Goal: Task Accomplishment & Management: Use online tool/utility

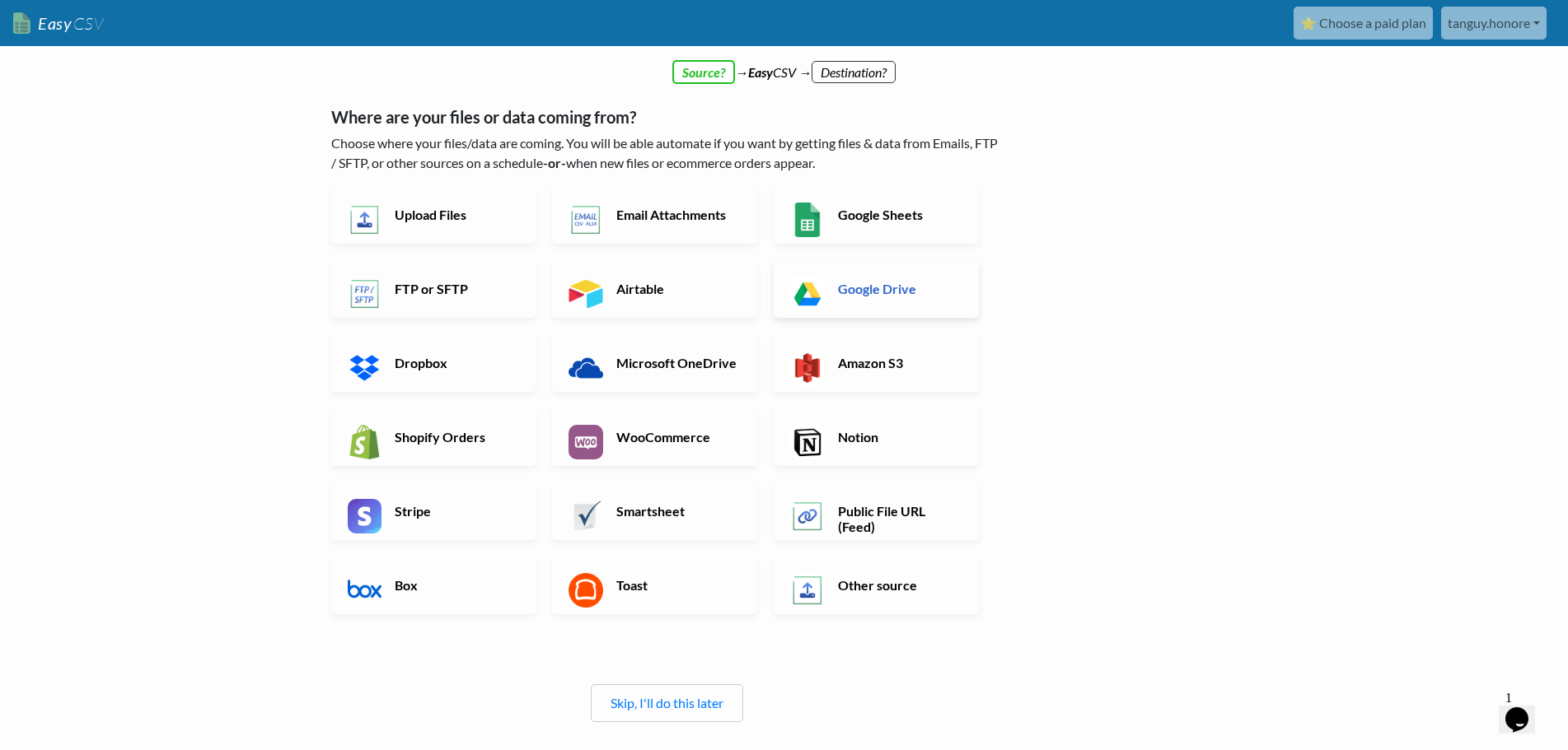
click at [873, 286] on h6 "Google Drive" at bounding box center [898, 289] width 129 height 16
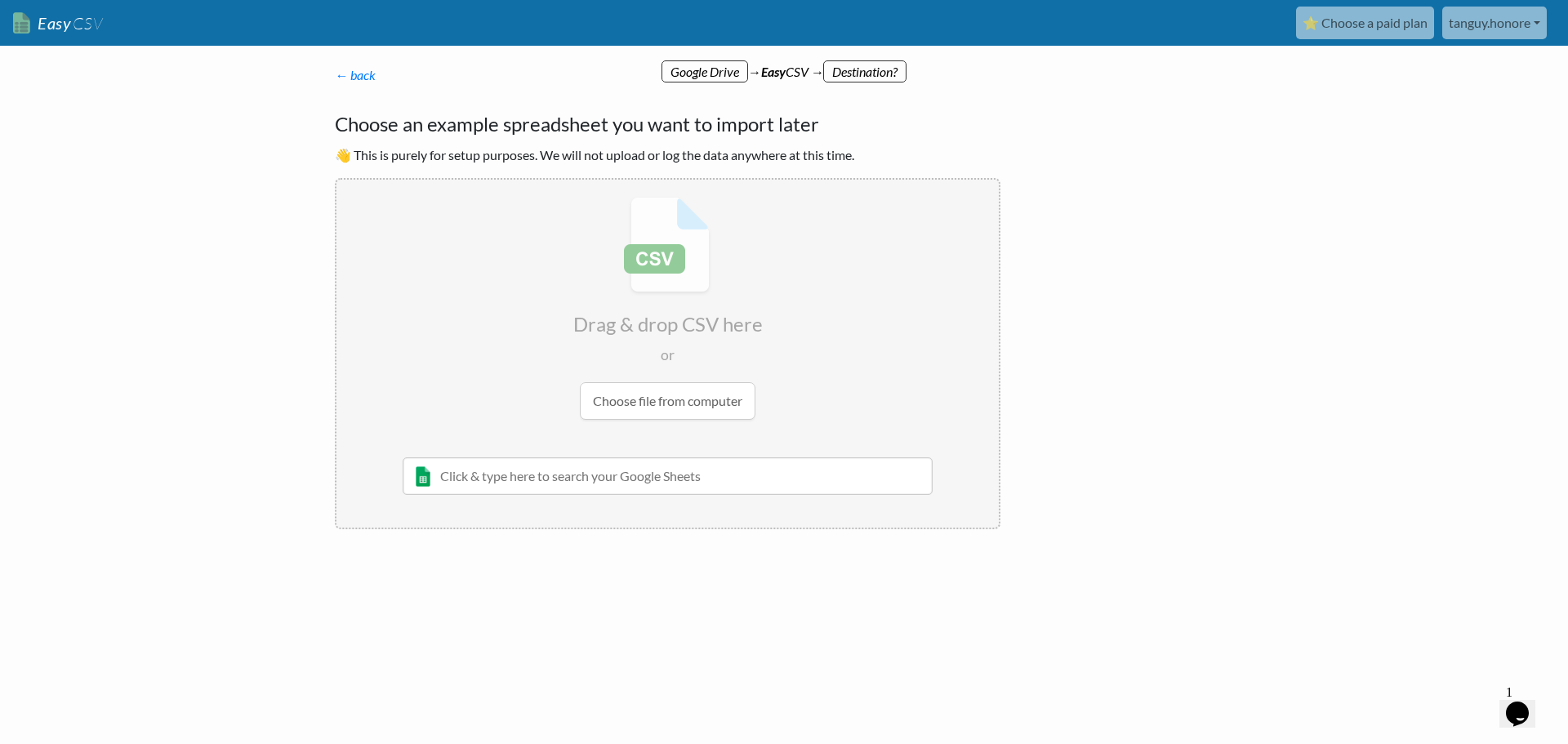
click at [602, 480] on input "text" at bounding box center [667, 476] width 530 height 38
click at [678, 481] on input "text" at bounding box center [667, 476] width 530 height 38
click at [680, 481] on input "text" at bounding box center [667, 476] width 530 height 38
click at [674, 315] on input "file" at bounding box center [667, 308] width 662 height 257
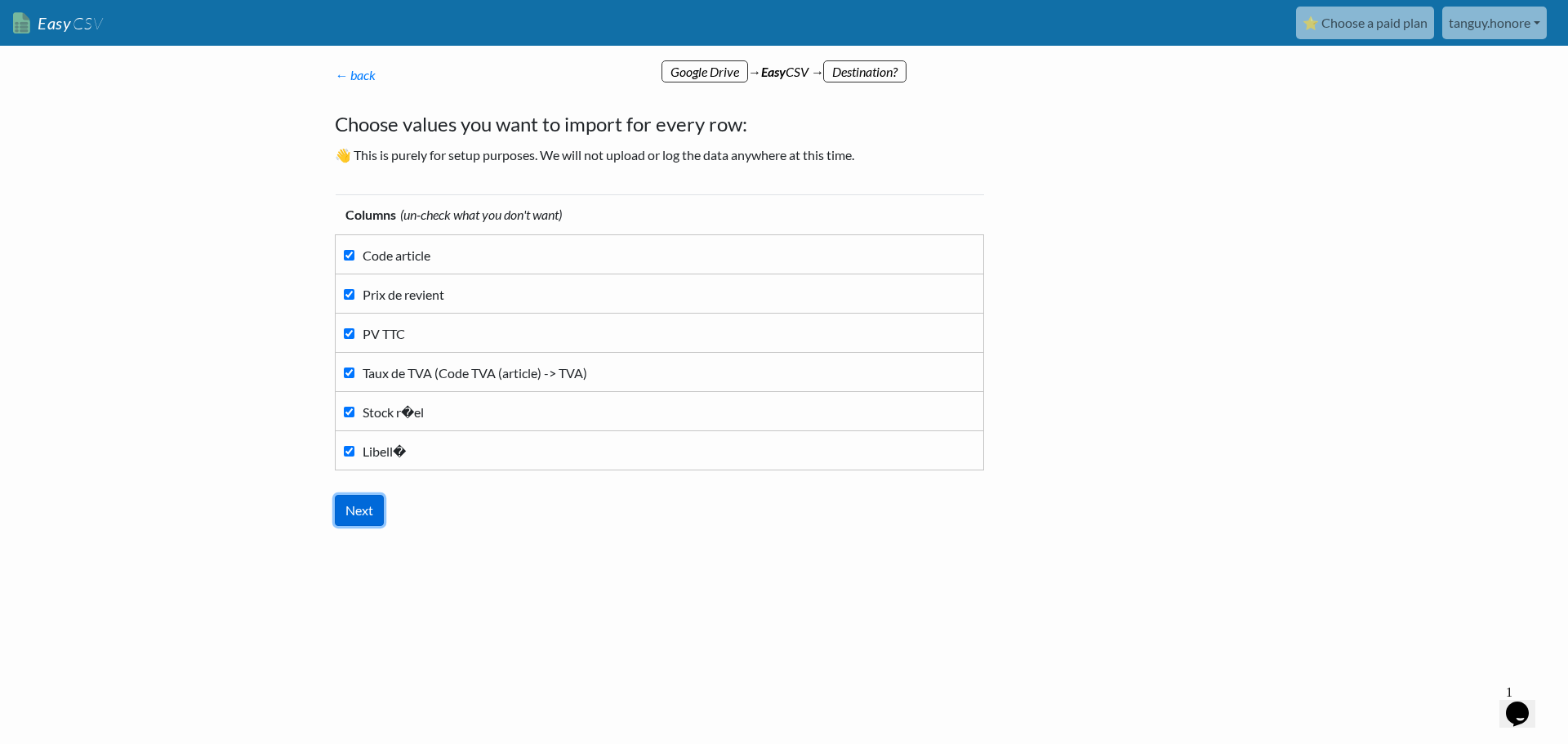
click at [361, 514] on input "Next" at bounding box center [360, 510] width 49 height 31
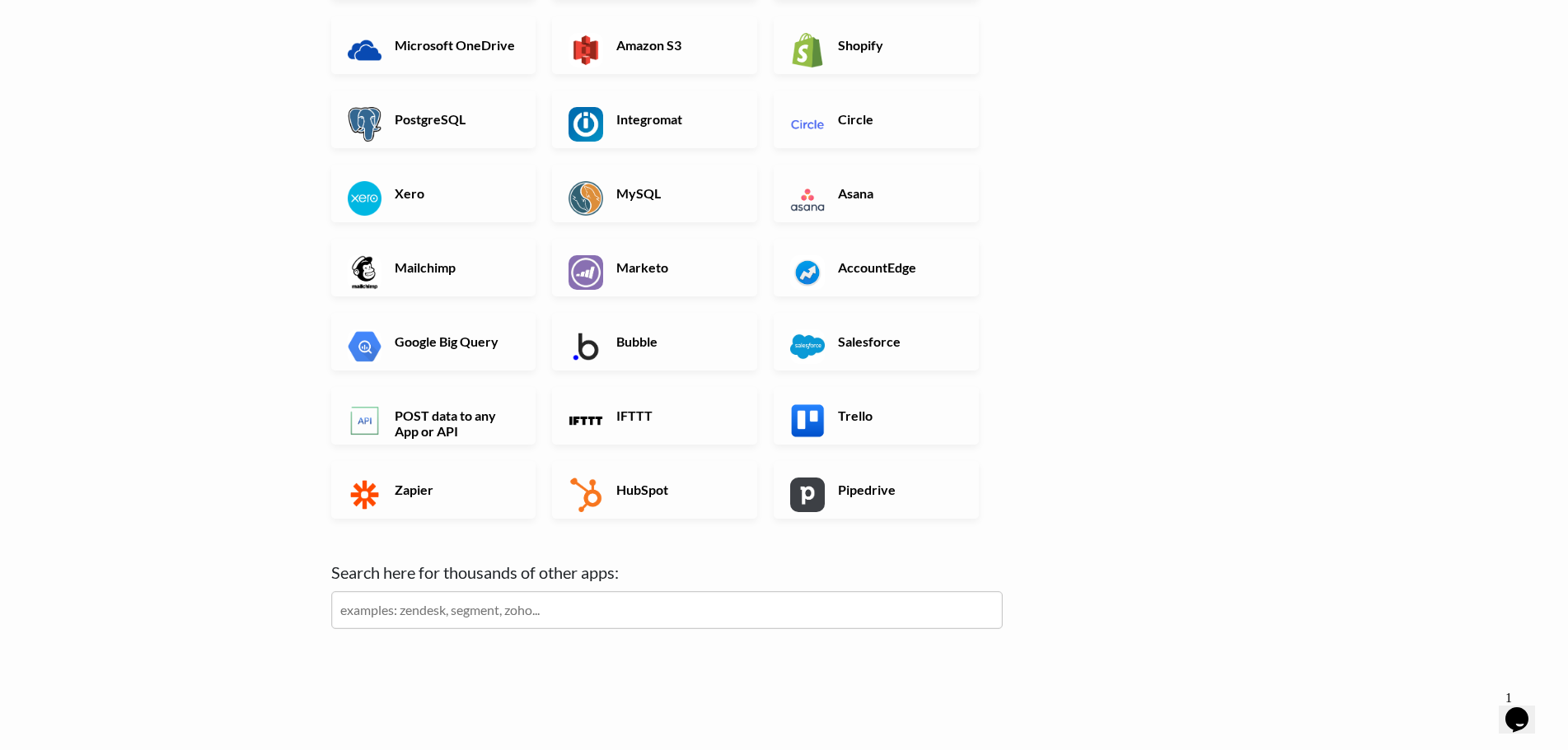
scroll to position [383, 0]
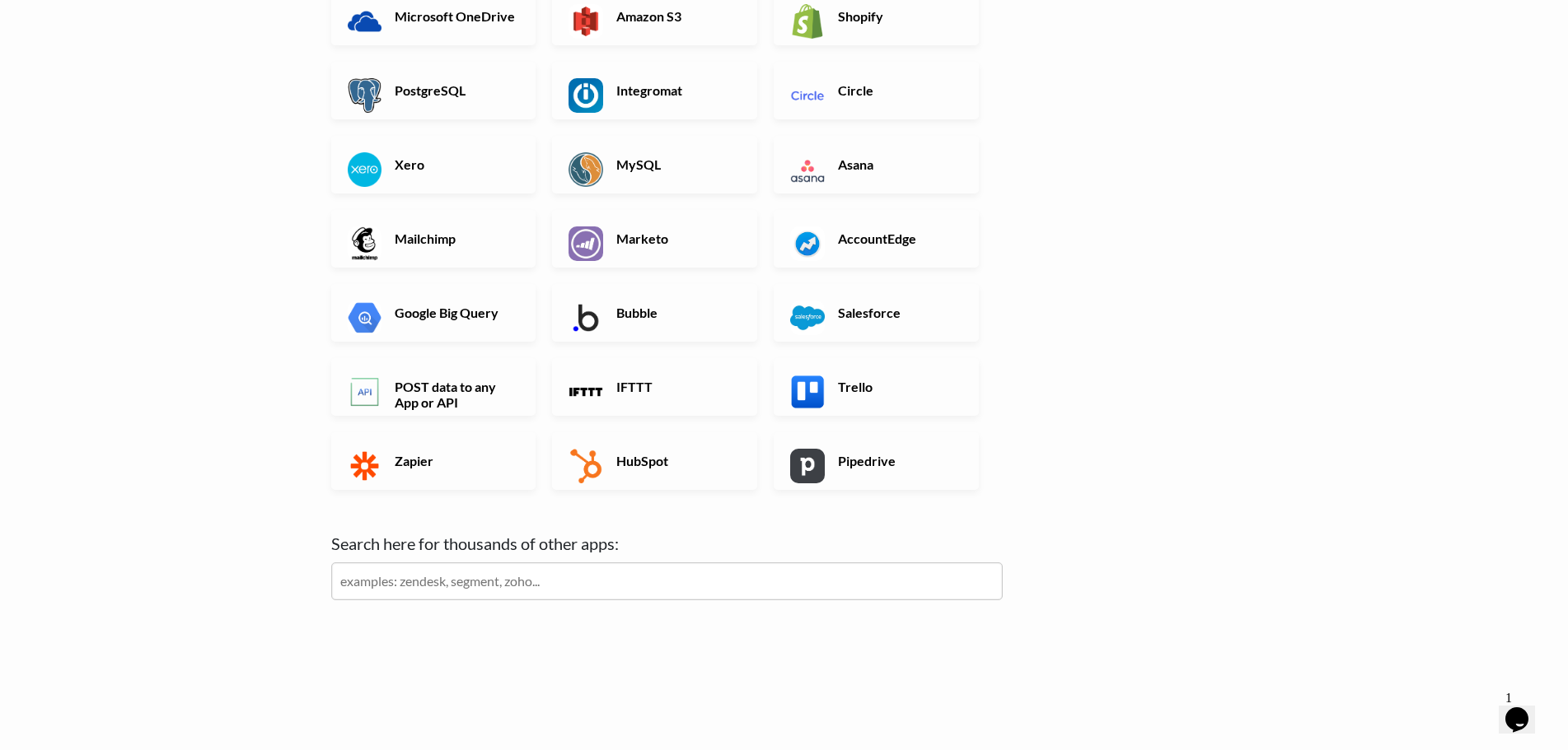
click at [565, 577] on input "text" at bounding box center [666, 581] width 672 height 38
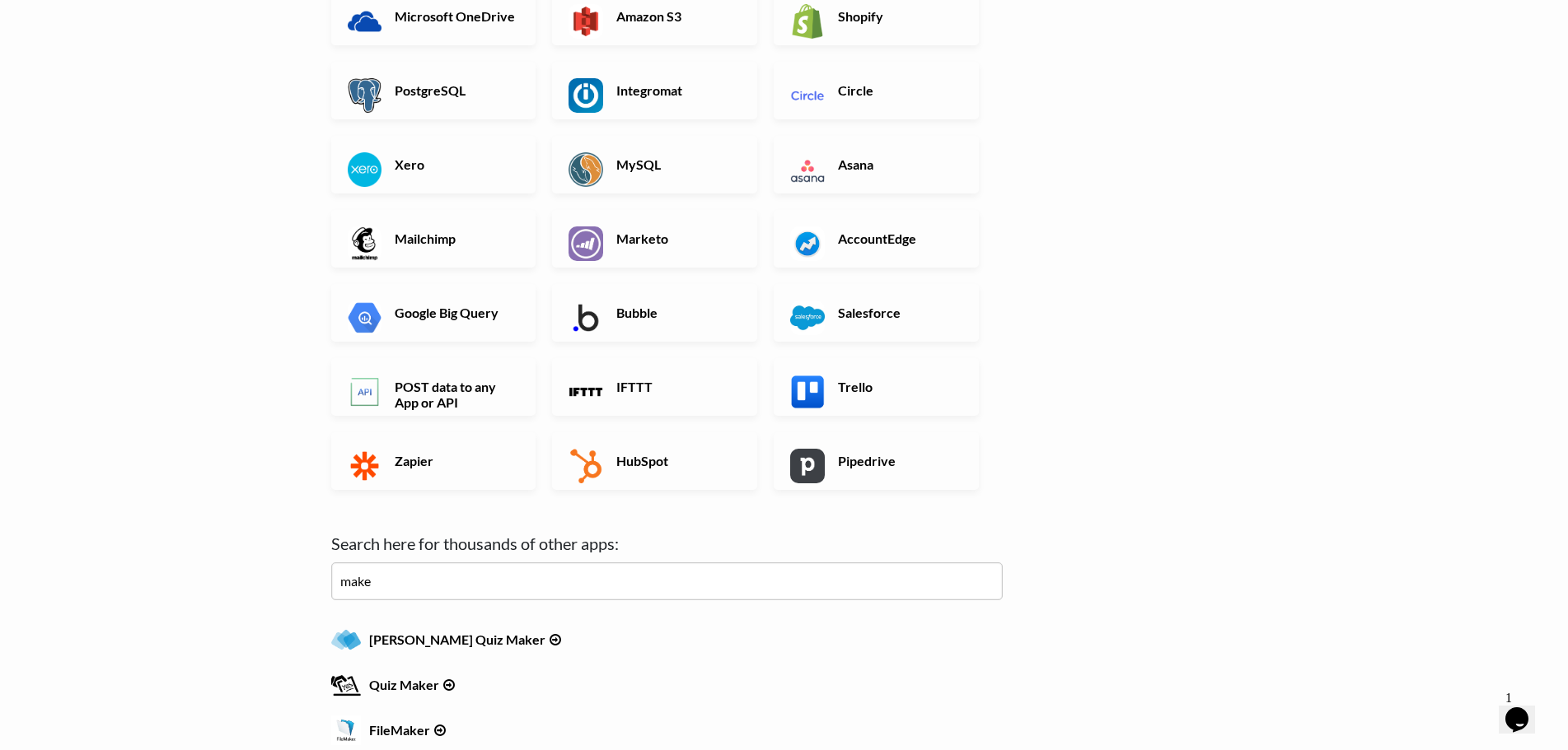
click input "Next" at bounding box center [0, 0] width 0 height 0
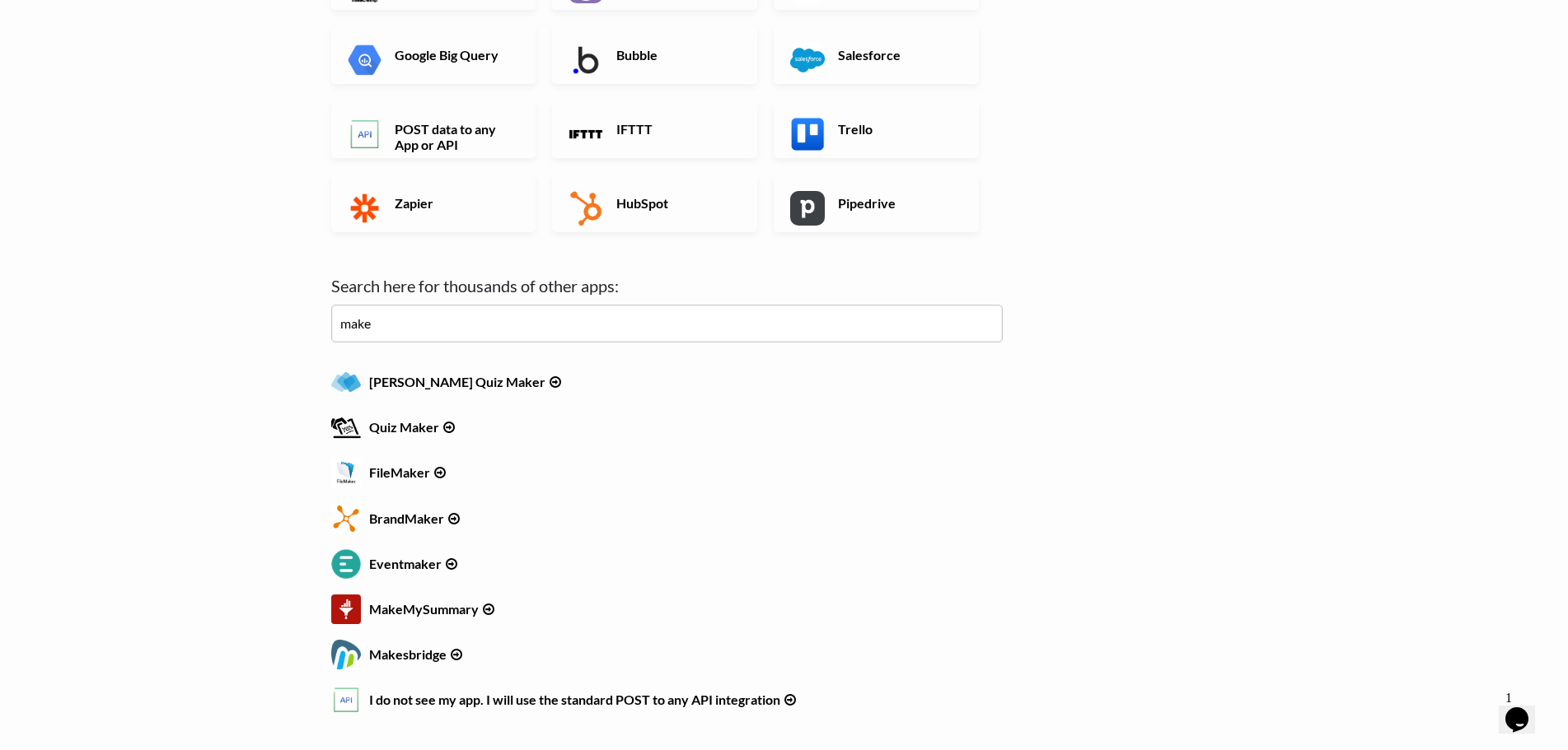
scroll to position [582, 0]
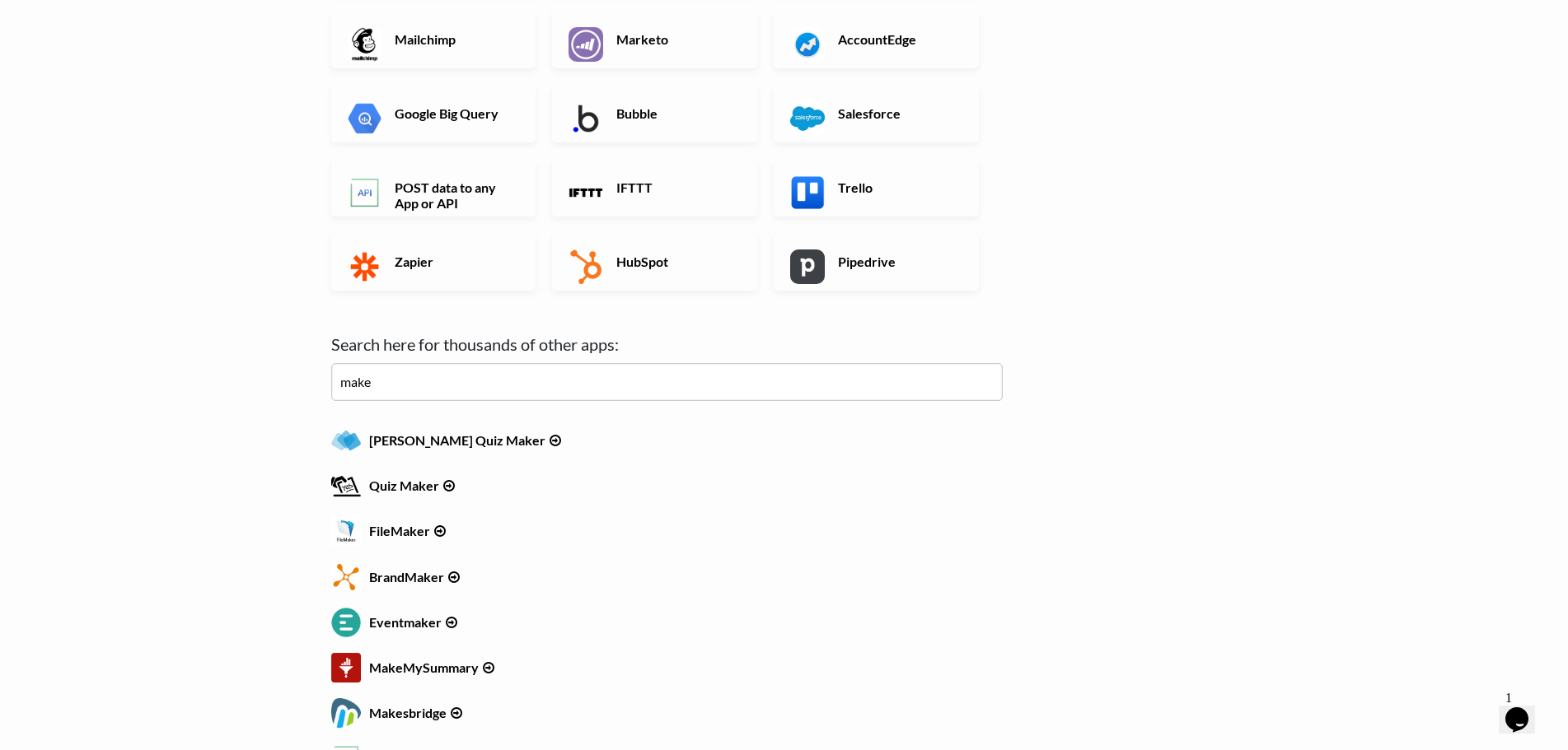
drag, startPoint x: 425, startPoint y: 380, endPoint x: 238, endPoint y: 378, distance: 187.0
click at [238, 378] on body "Easy CSV ⭐ Choose a paid plan tanguy.honore Tanguy Honore All Flows All CSV Gen…" at bounding box center [784, 160] width 1568 height 1484
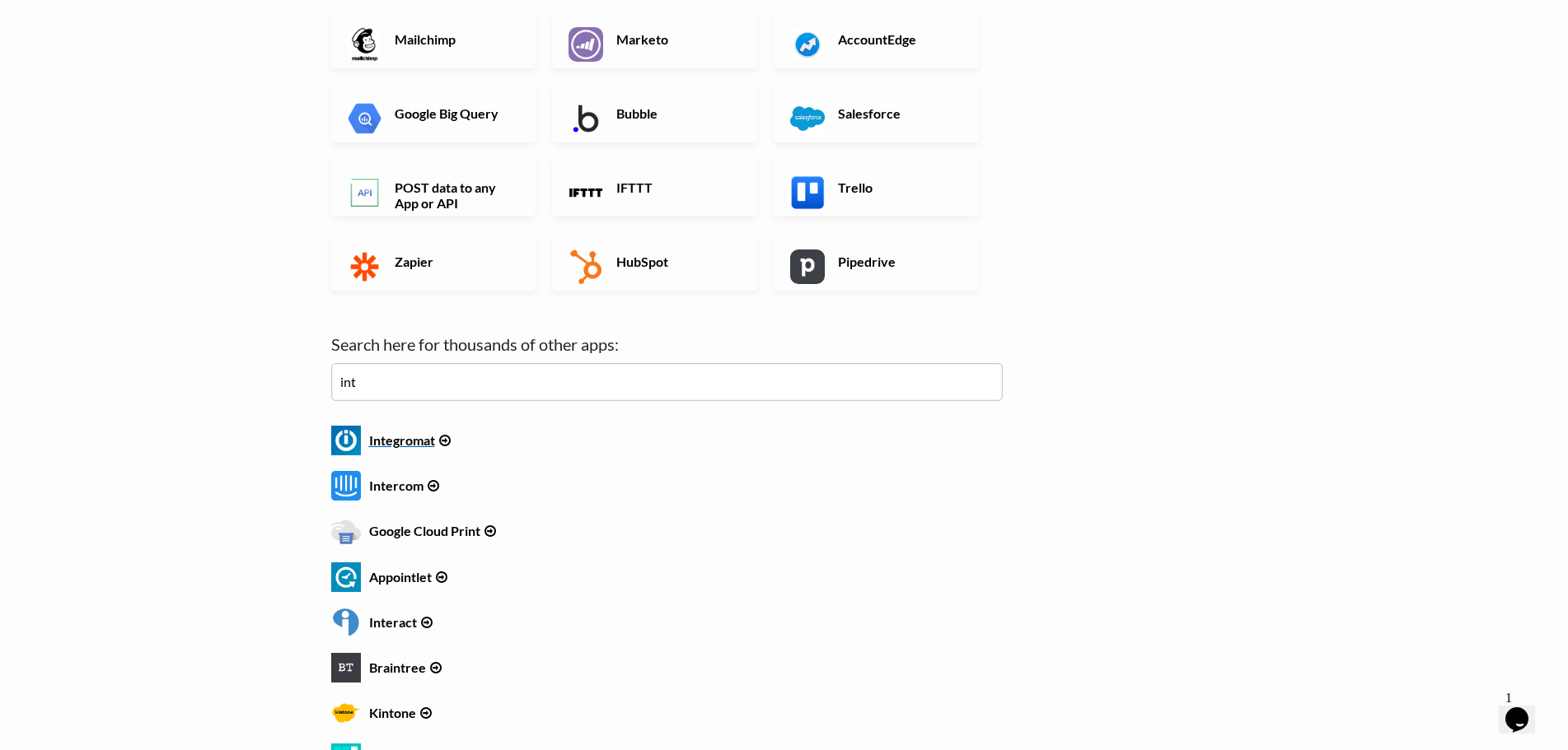
type input "int"
click at [405, 442] on h6 "Integromat" at bounding box center [666, 436] width 672 height 22
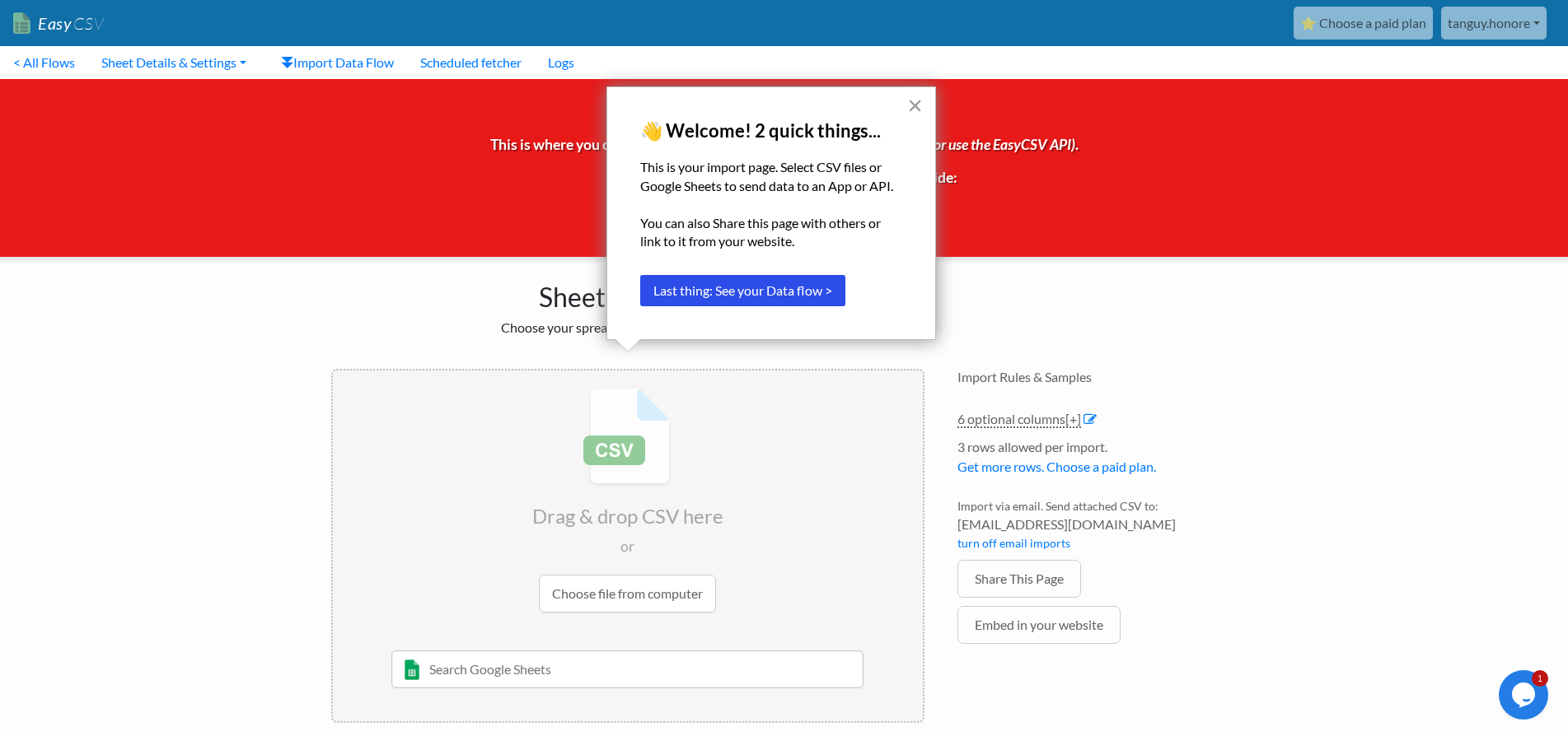
click at [918, 102] on button "×" at bounding box center [915, 105] width 16 height 27
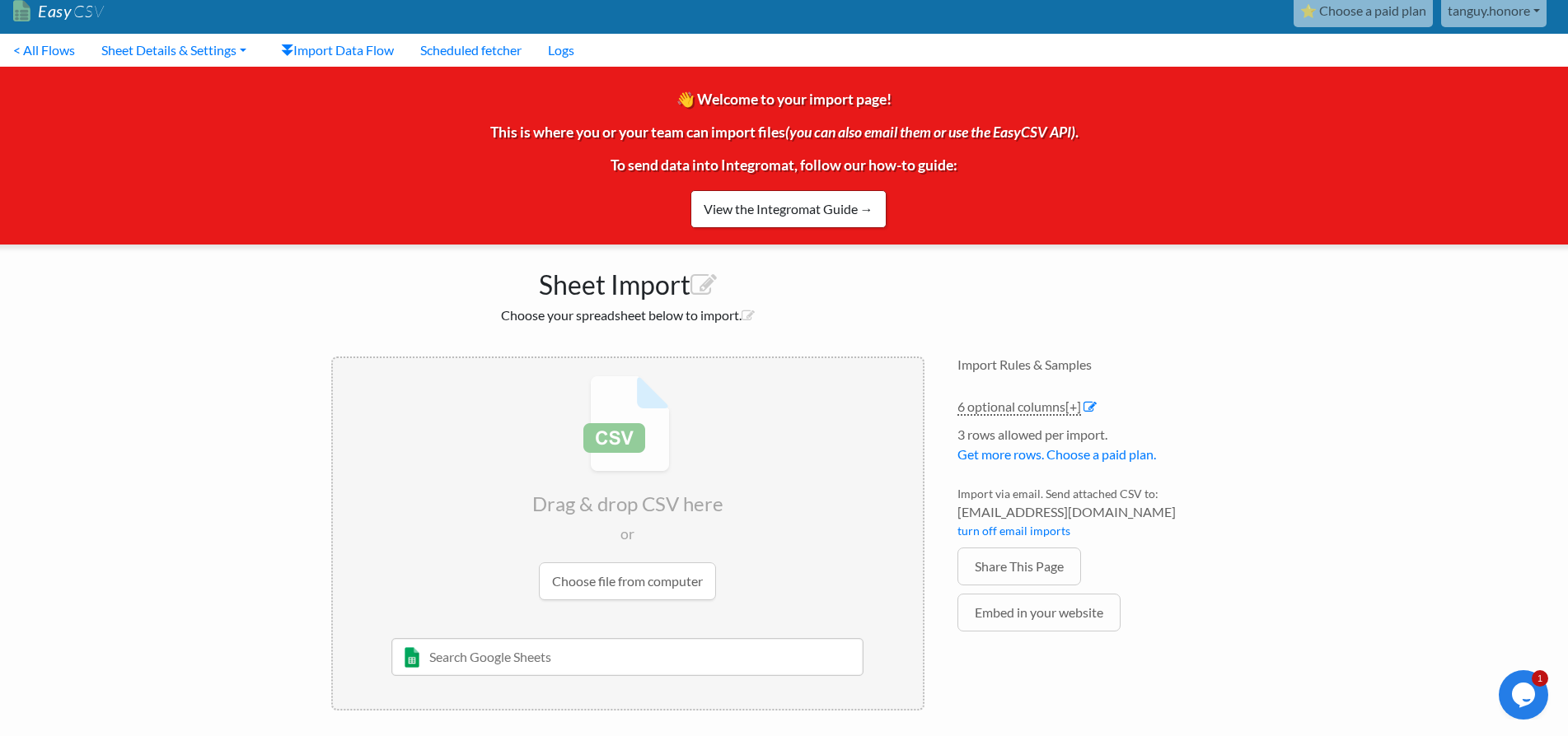
scroll to position [17, 0]
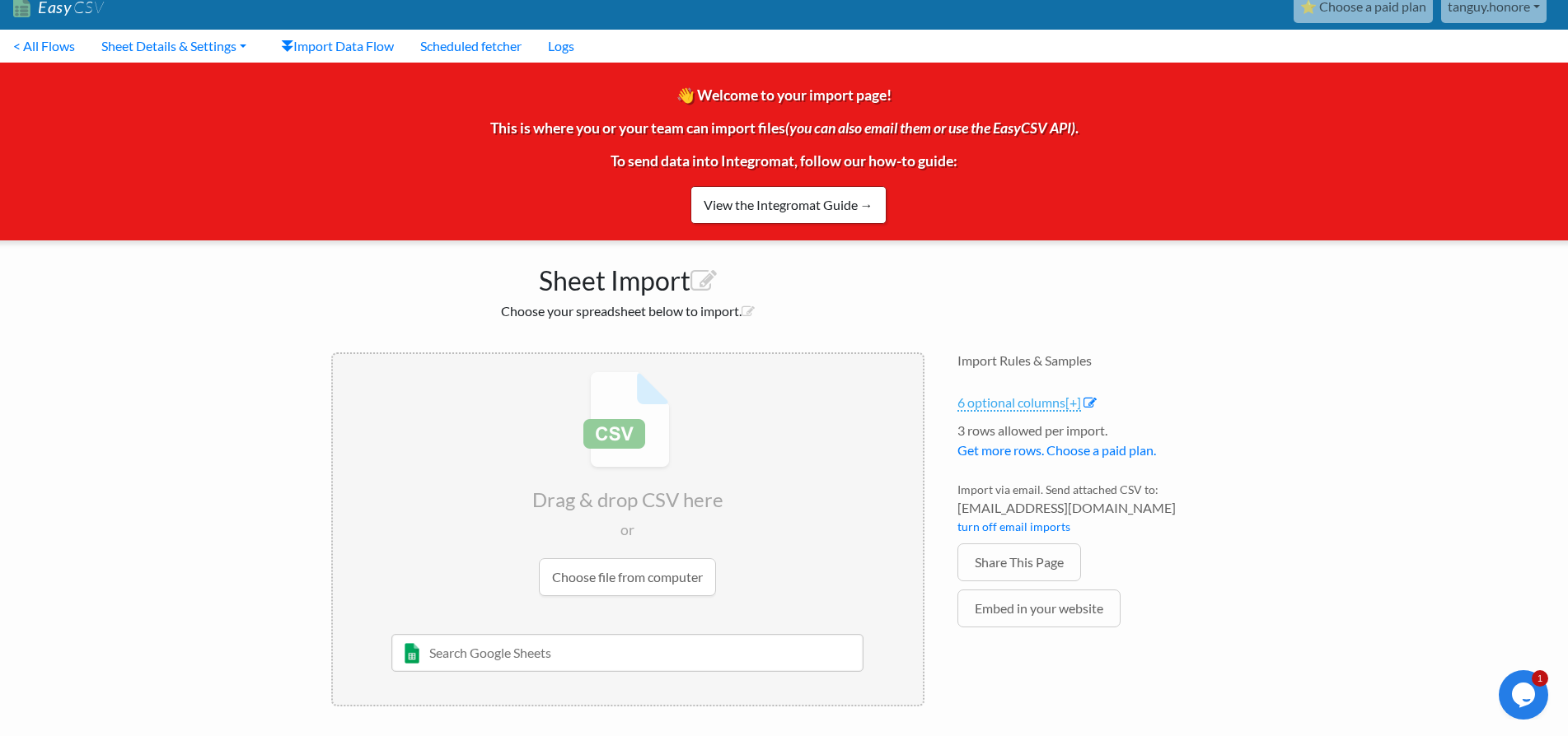
click at [1000, 408] on link "6 optional columns [+]" at bounding box center [1019, 403] width 124 height 18
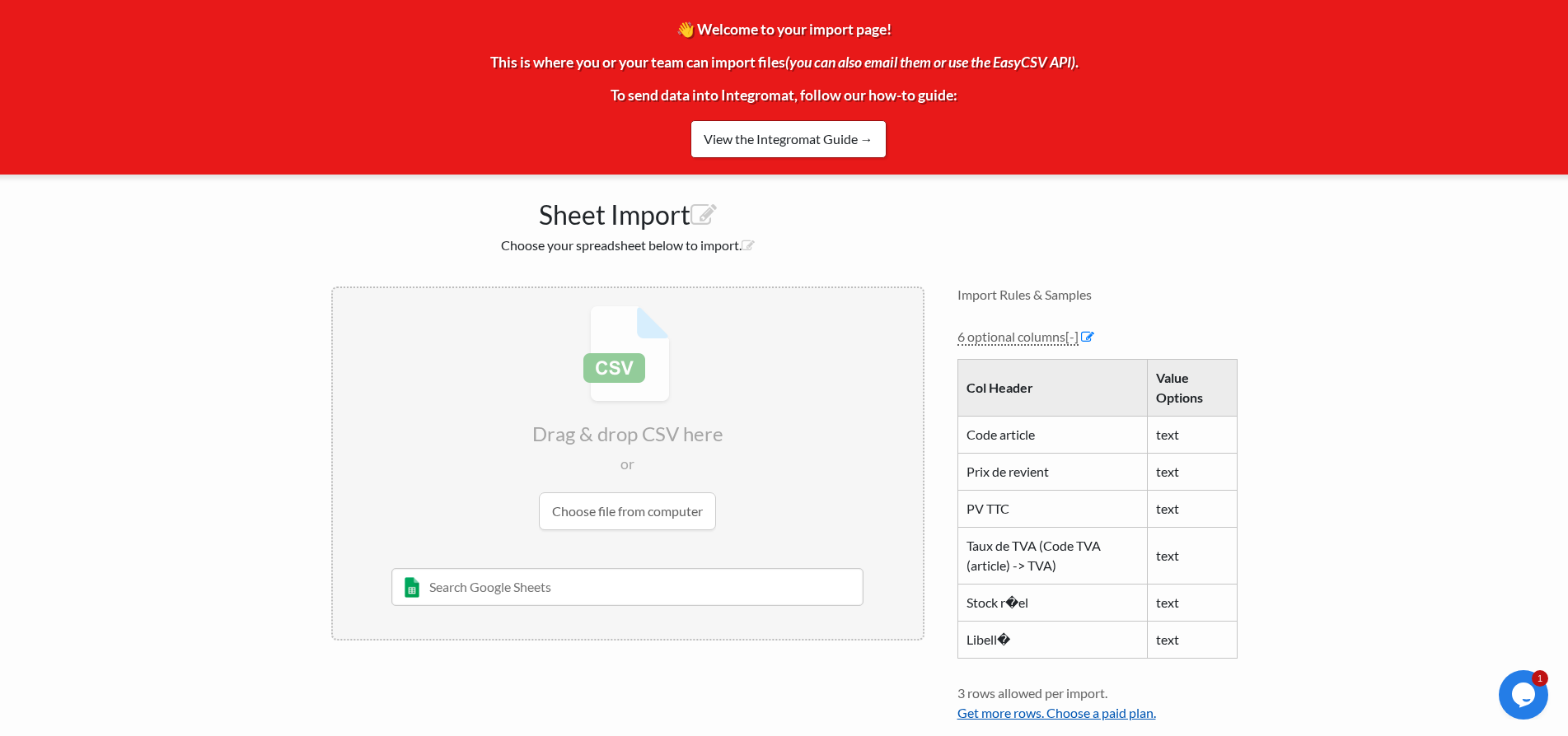
scroll to position [0, 0]
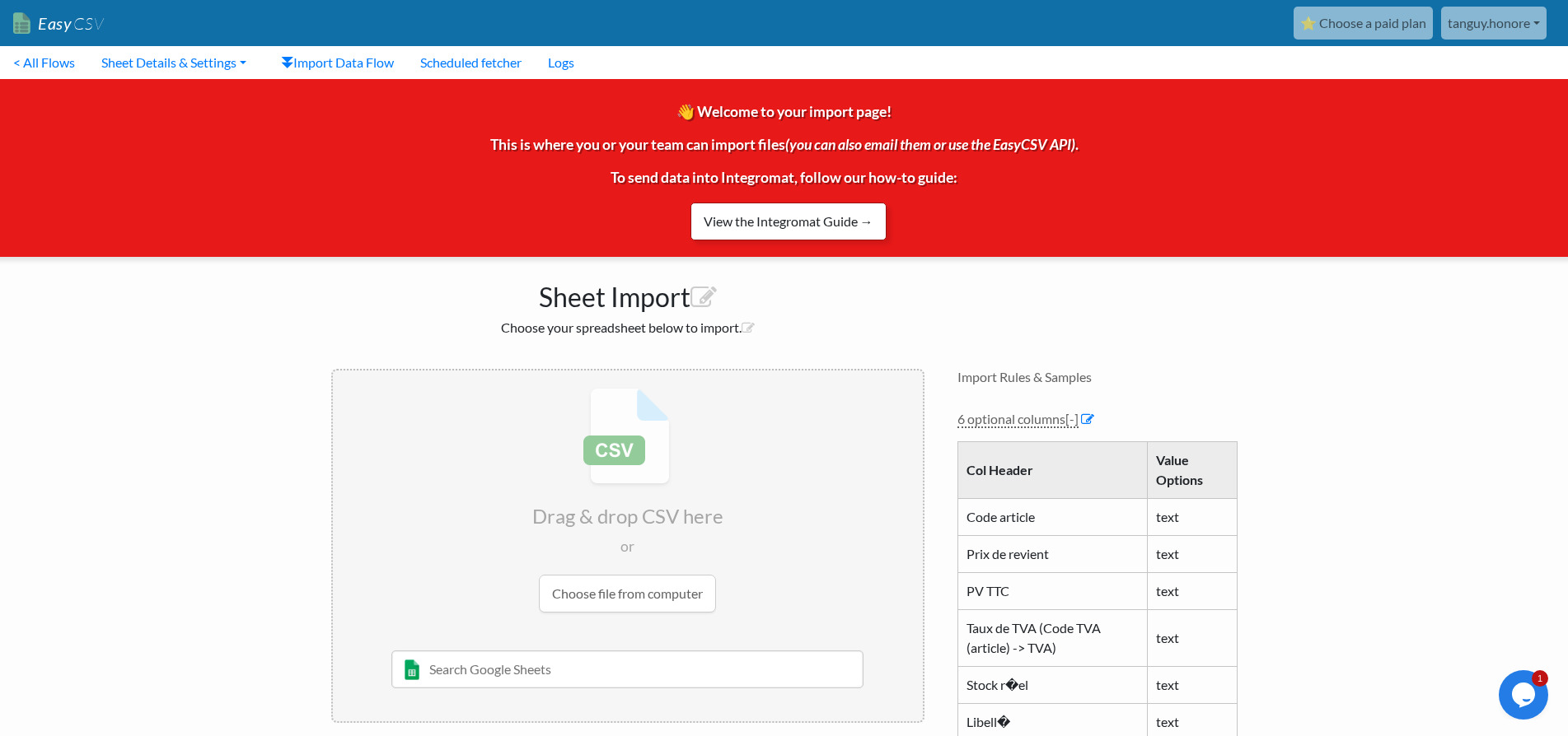
click at [829, 216] on link "View the Integromat Guide →" at bounding box center [788, 221] width 196 height 38
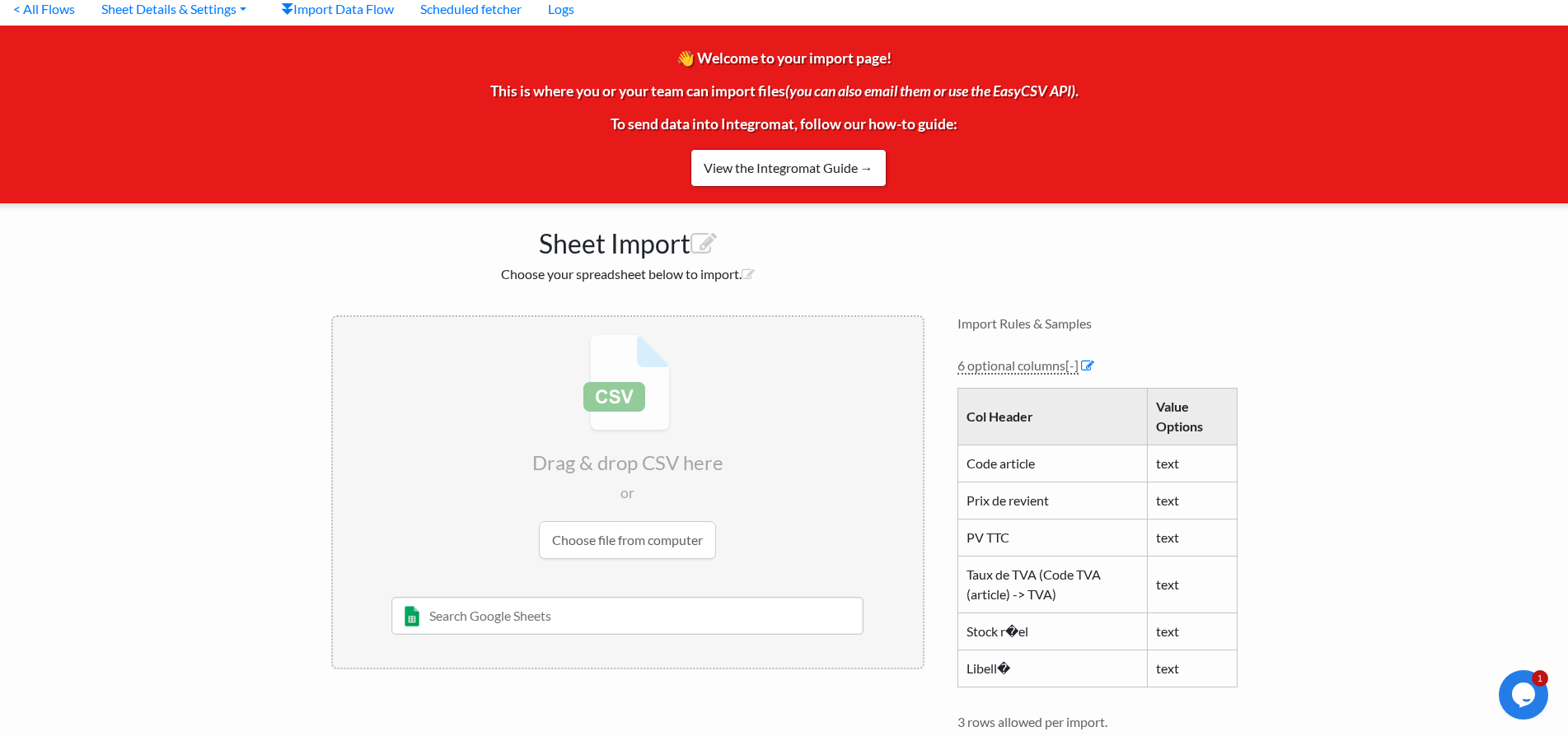
scroll to position [82, 0]
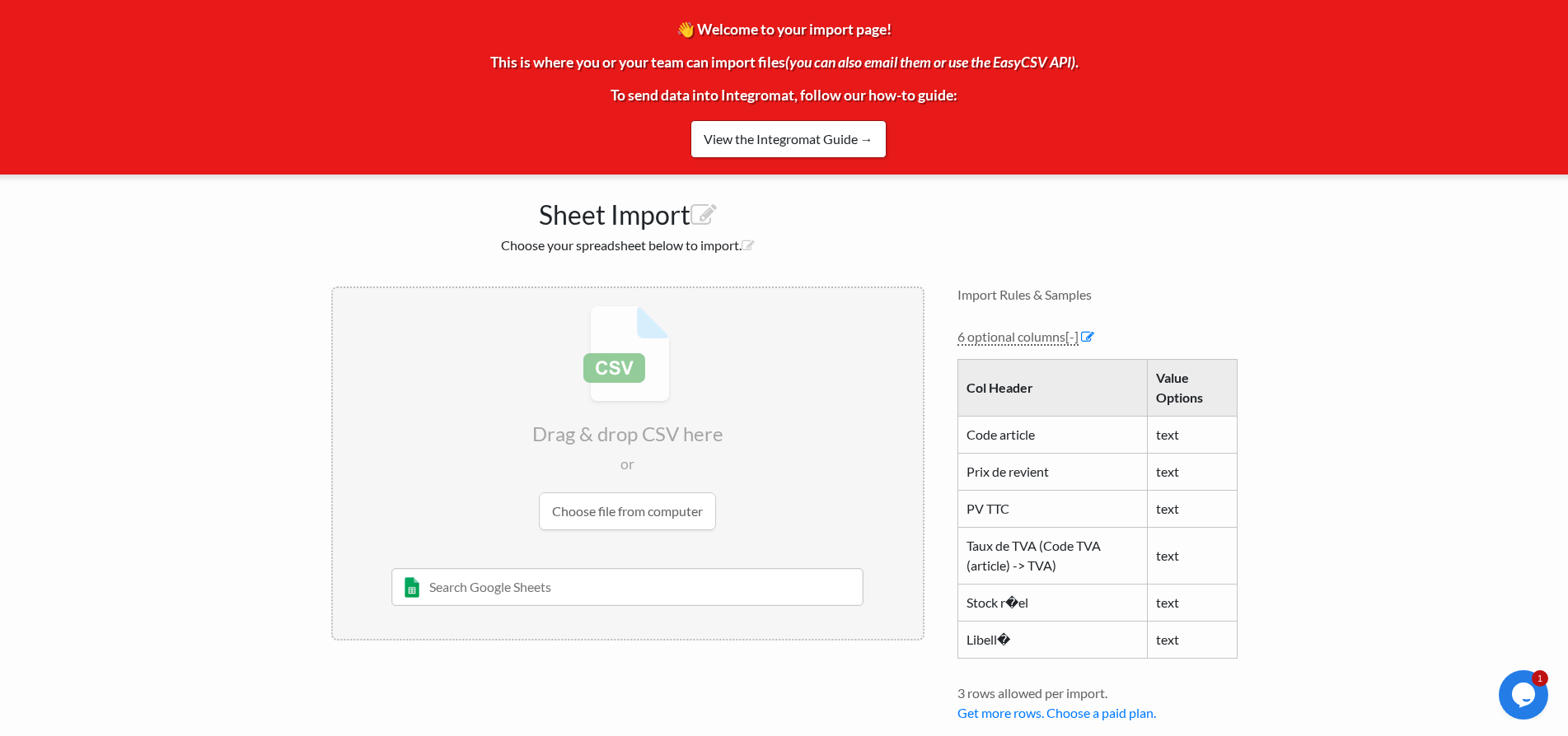
click at [634, 393] on input "file" at bounding box center [627, 418] width 590 height 259
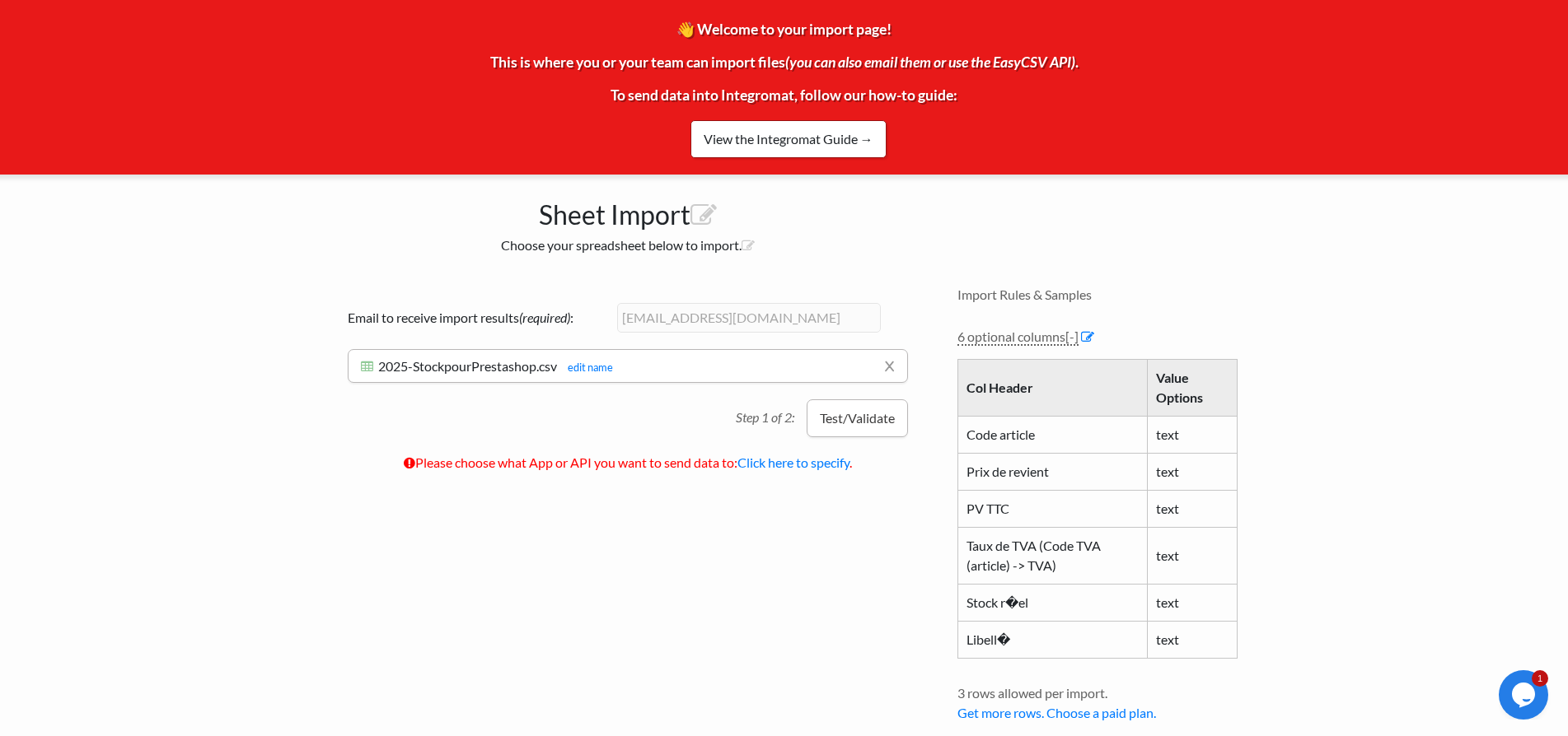
click at [869, 417] on button "Test/Validate" at bounding box center [857, 418] width 102 height 38
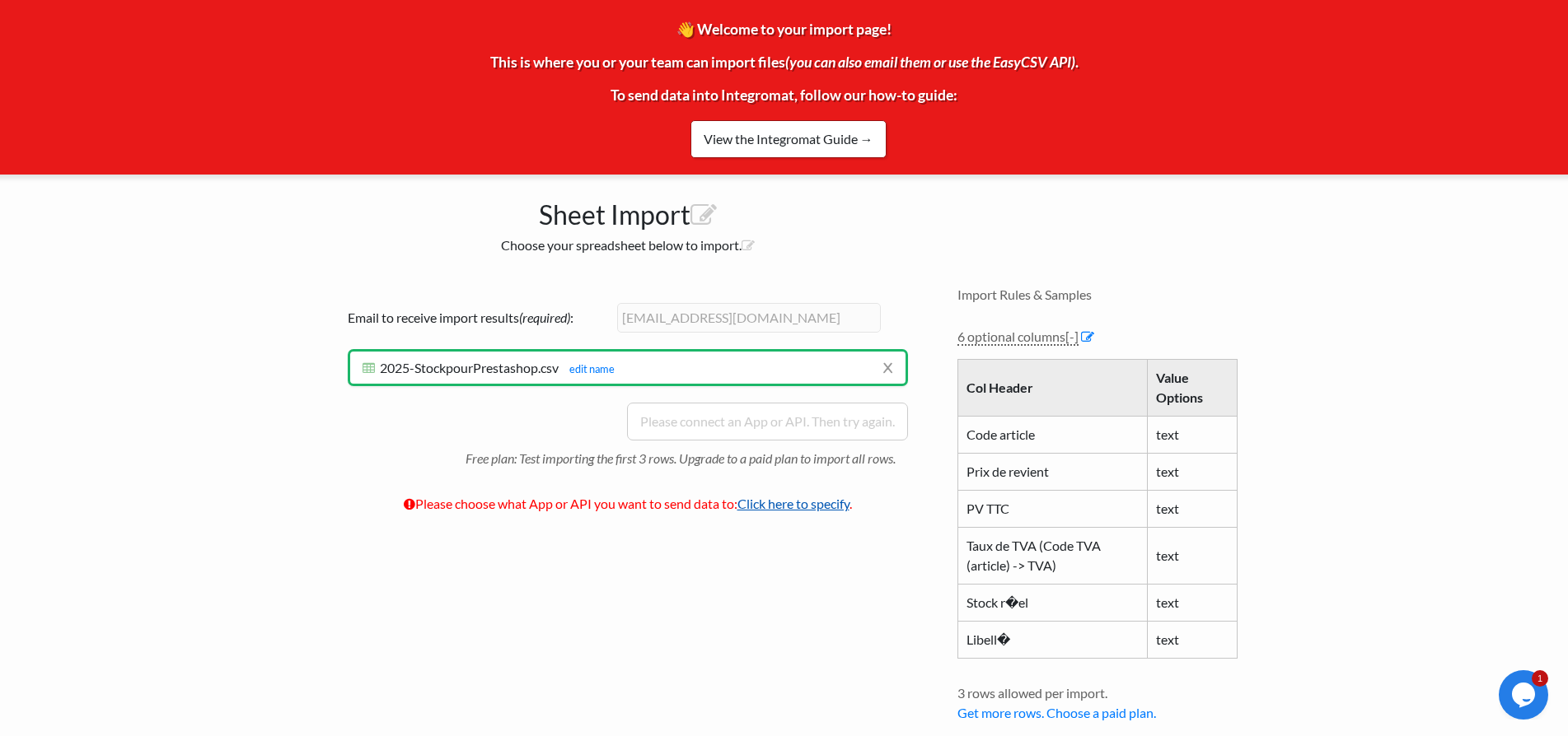
click at [795, 505] on link "Click here to specify" at bounding box center [793, 504] width 112 height 16
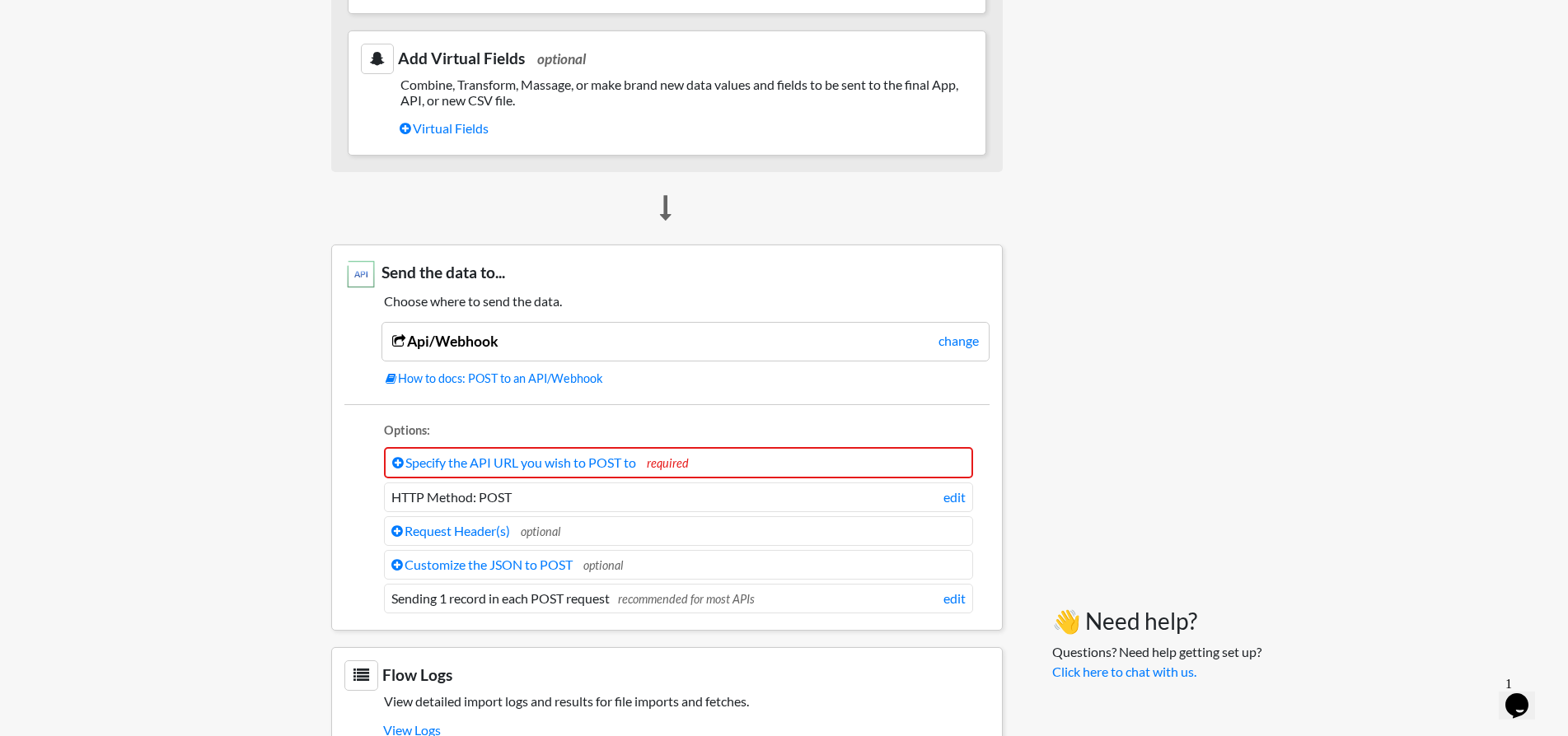
scroll to position [1269, 0]
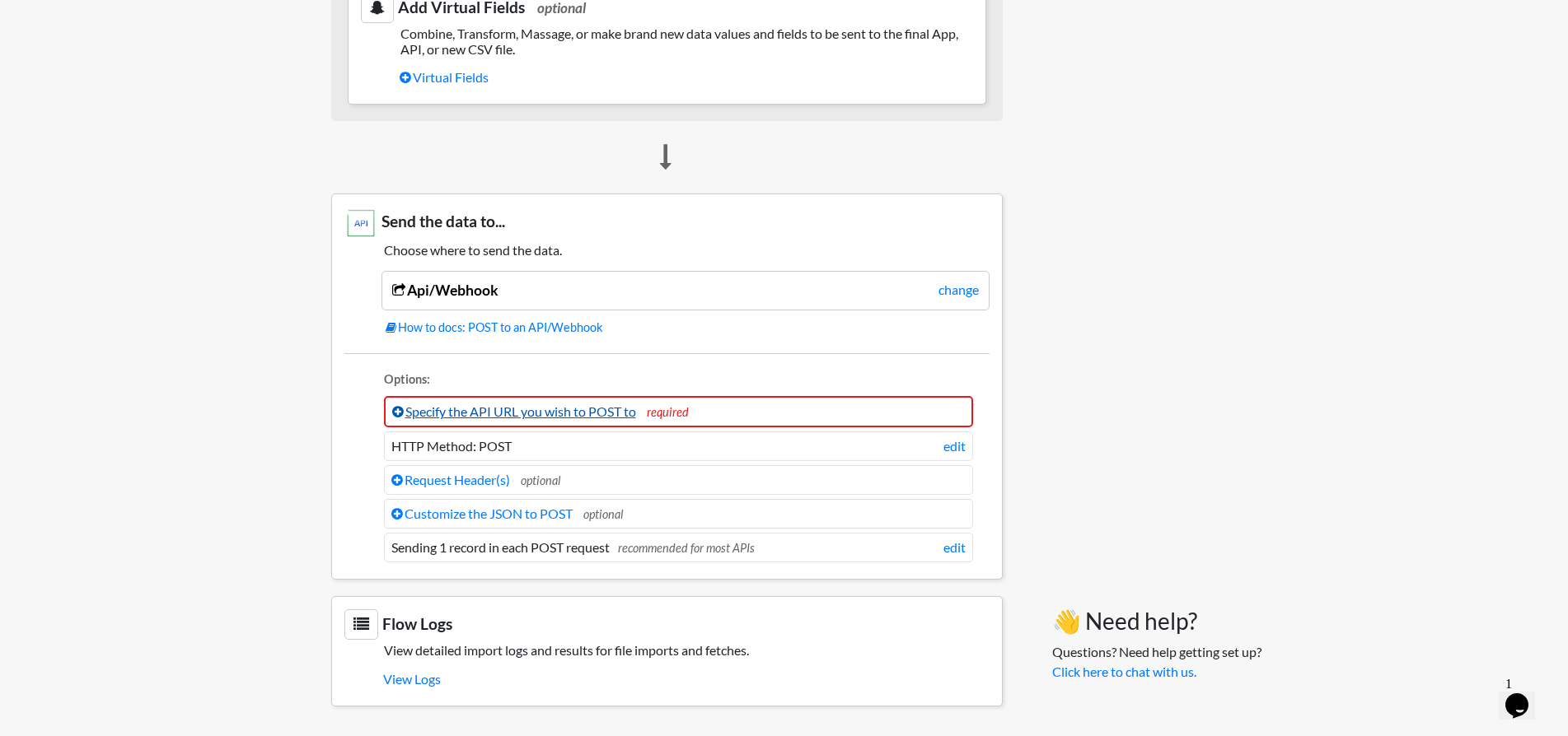
click at [396, 408] on icon at bounding box center [397, 411] width 12 height 13
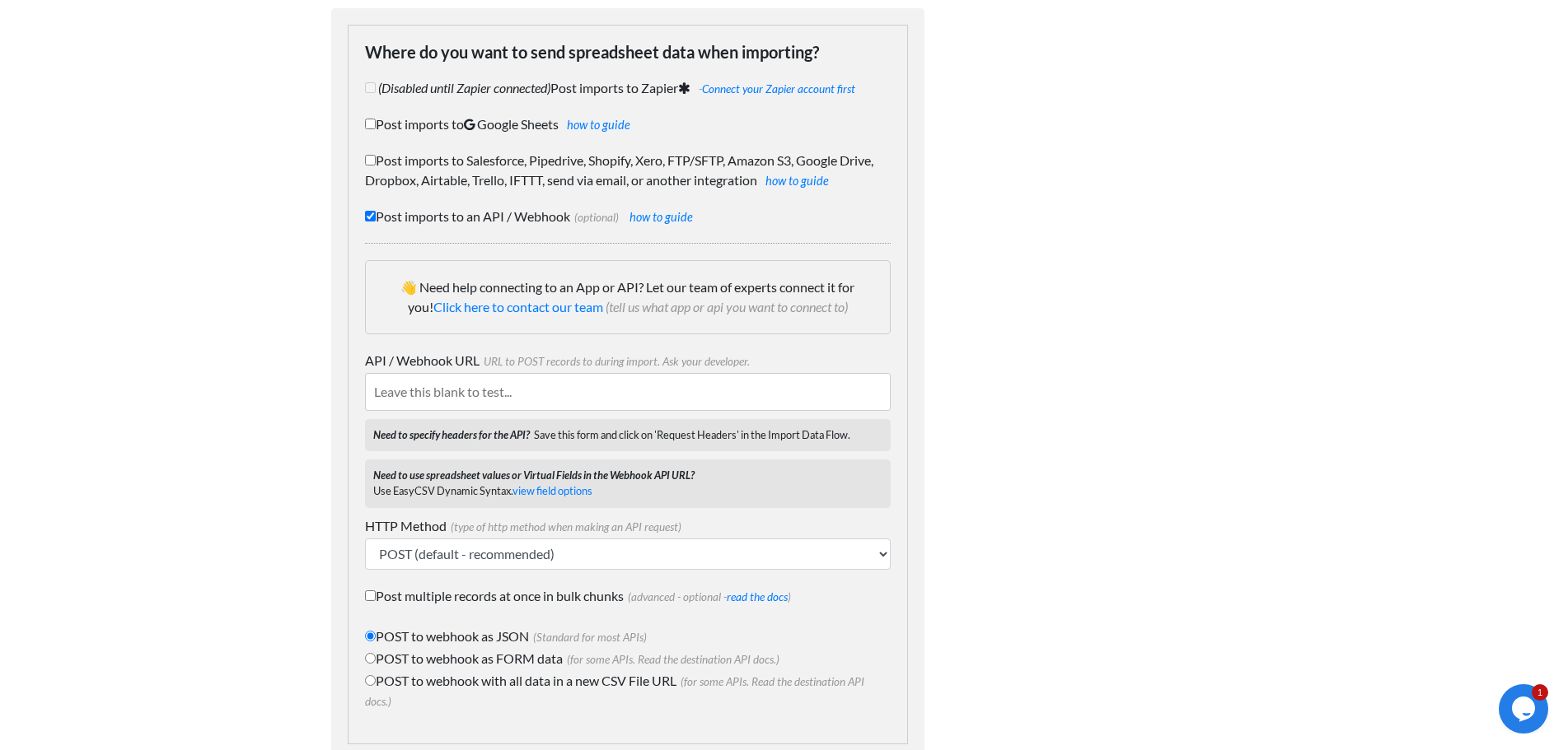
scroll to position [165, 0]
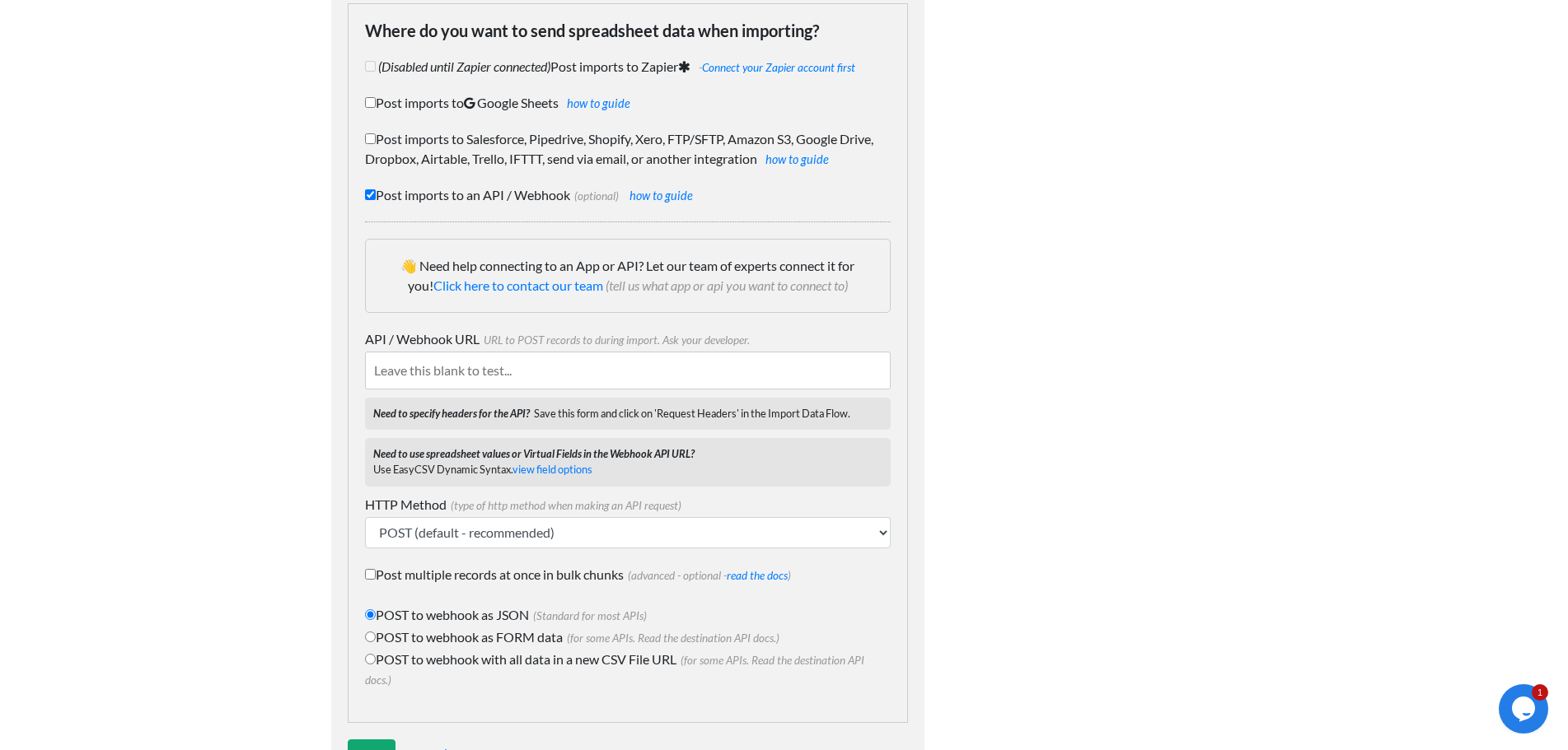
click at [506, 369] on input "API / Webhook URL URL to POST records to during import. Ask your developer." at bounding box center [628, 371] width 526 height 38
paste input "https://hook.eu2.make.com/wqlxepkri2b5l4s9lk1b2ty6uuiym8lf"
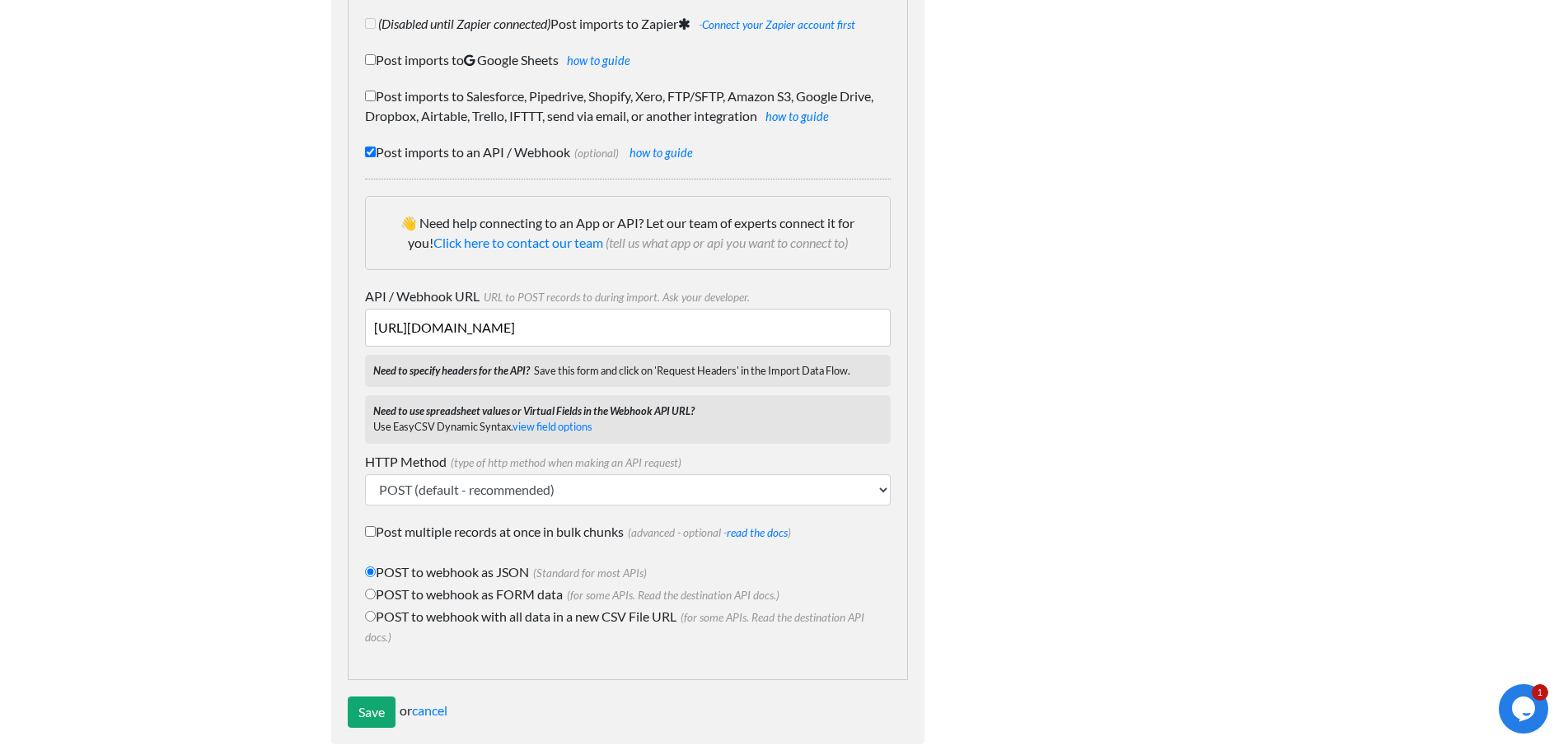
scroll to position [232, 0]
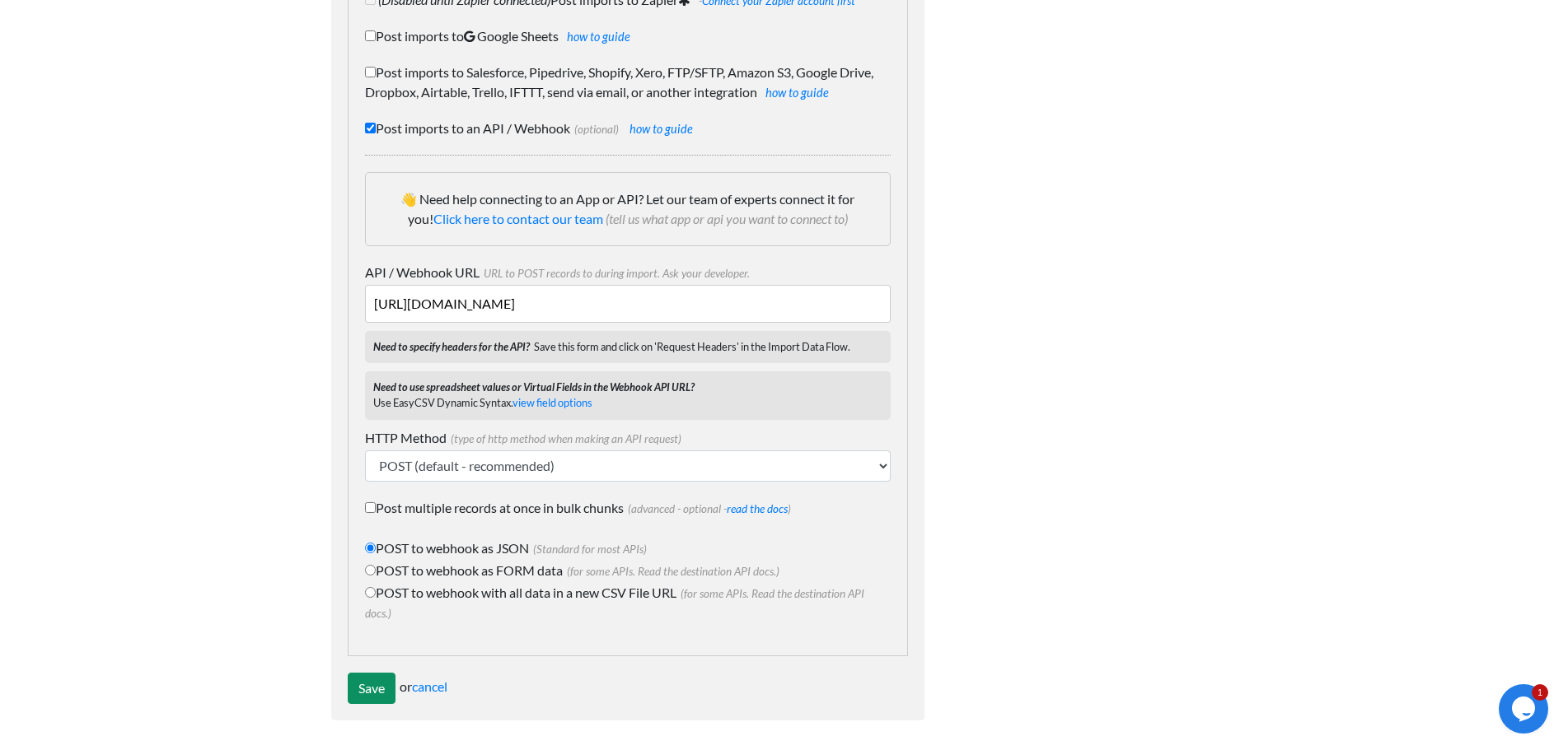
type input "https://hook.eu2.make.com/wqlxepkri2b5l4s9lk1b2ty6uuiym8lf"
click at [372, 683] on input "Save" at bounding box center [372, 688] width 48 height 31
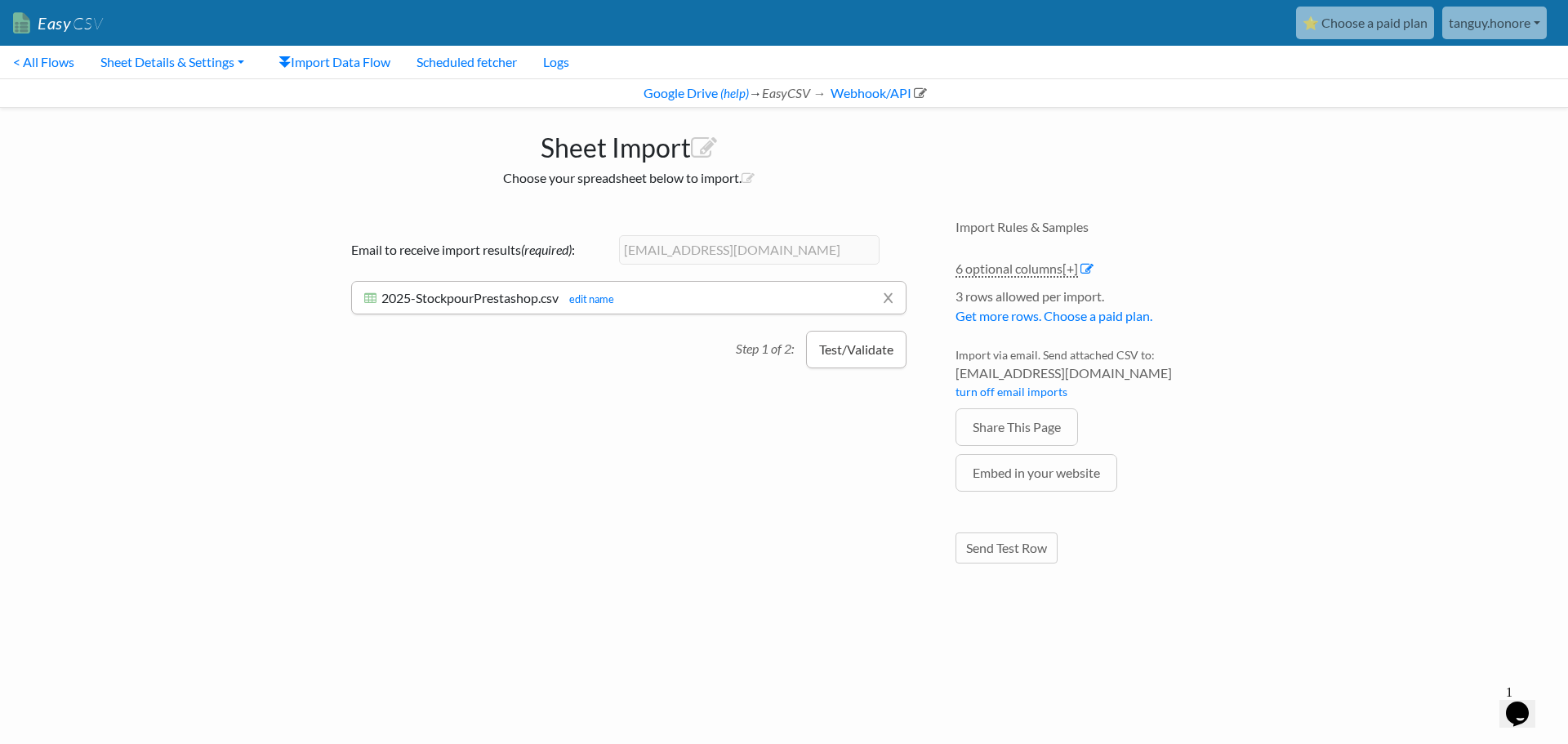
click at [857, 353] on button "Test/Validate" at bounding box center [856, 349] width 101 height 38
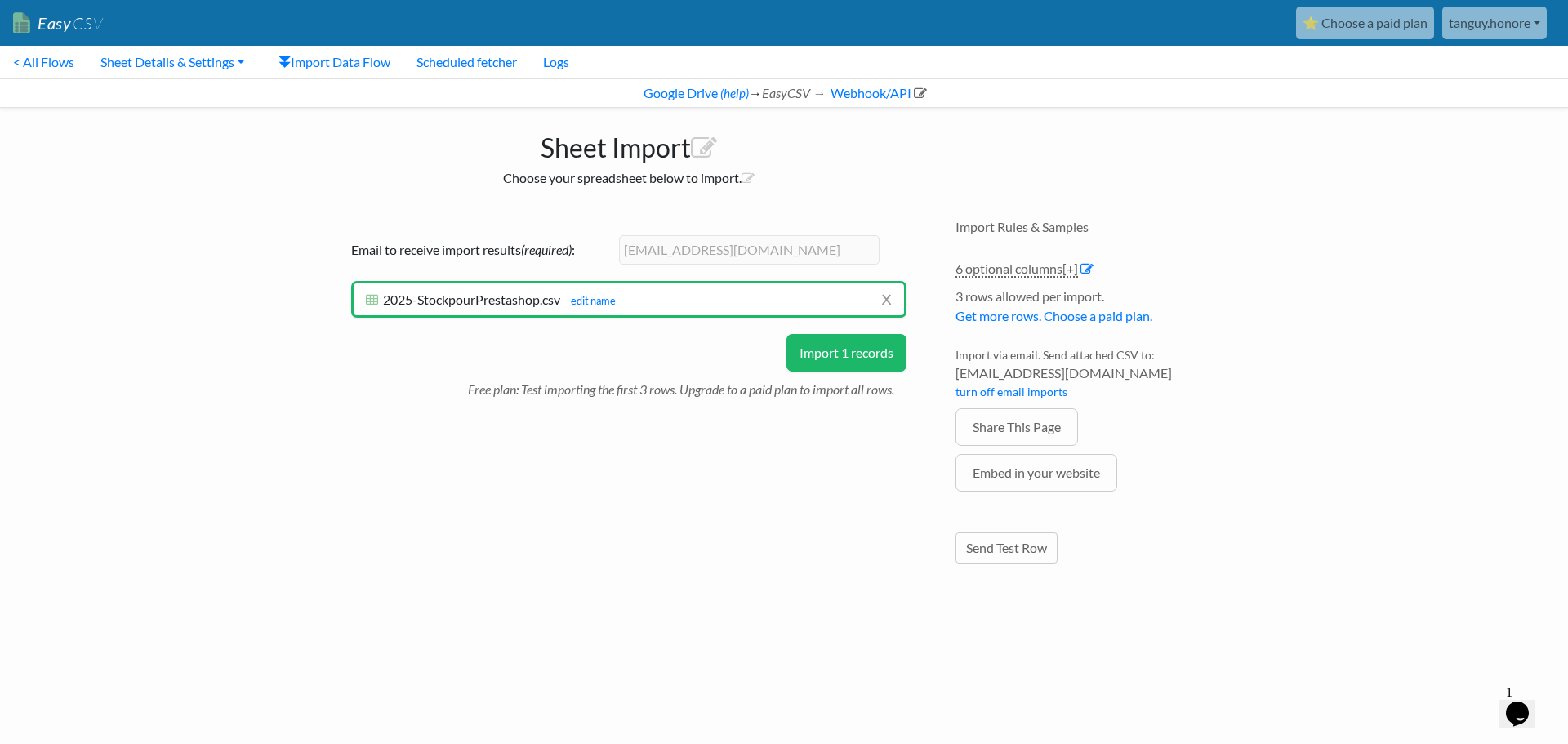
click at [862, 353] on button "Import 1 records" at bounding box center [846, 353] width 120 height 38
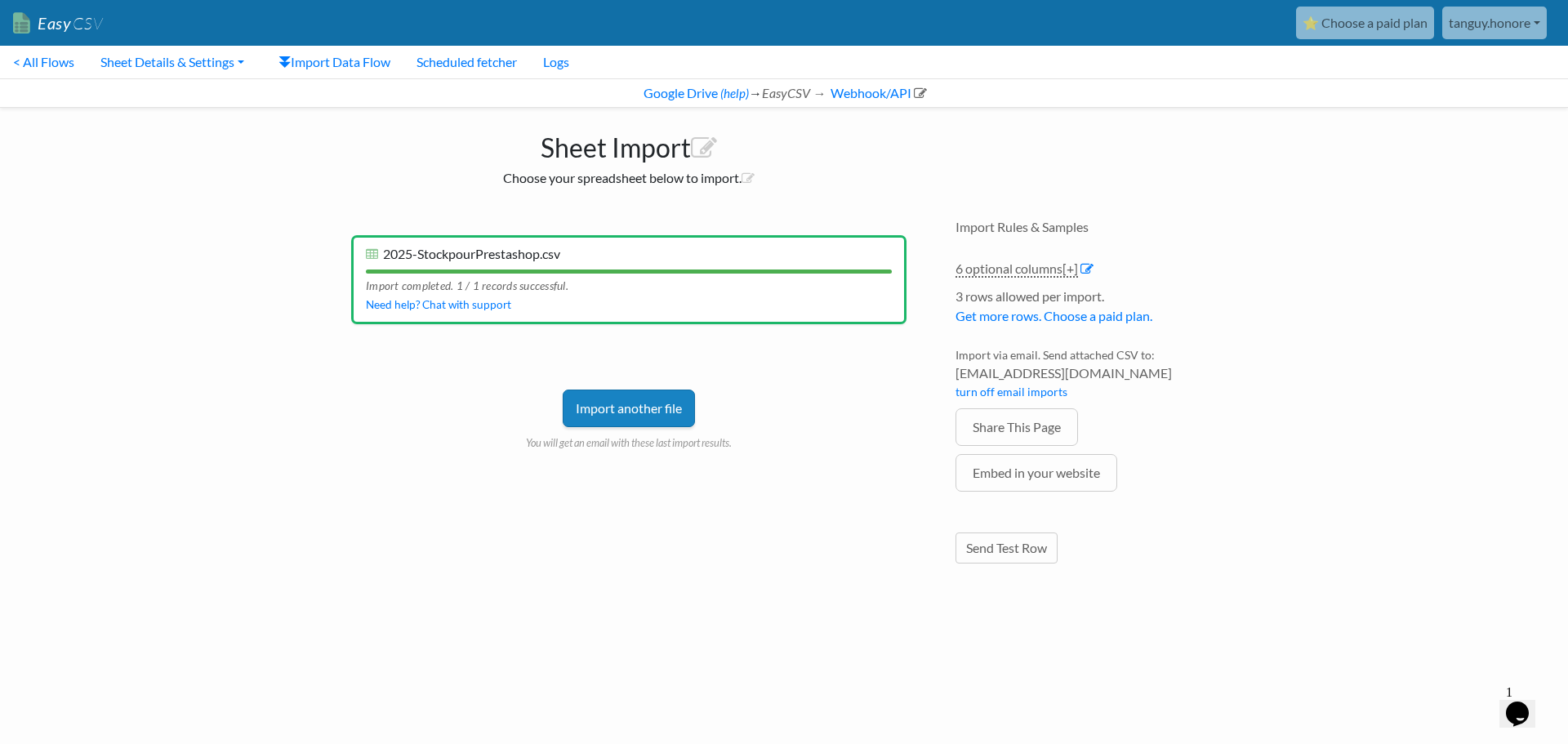
click at [665, 411] on link "Import another file" at bounding box center [629, 408] width 132 height 38
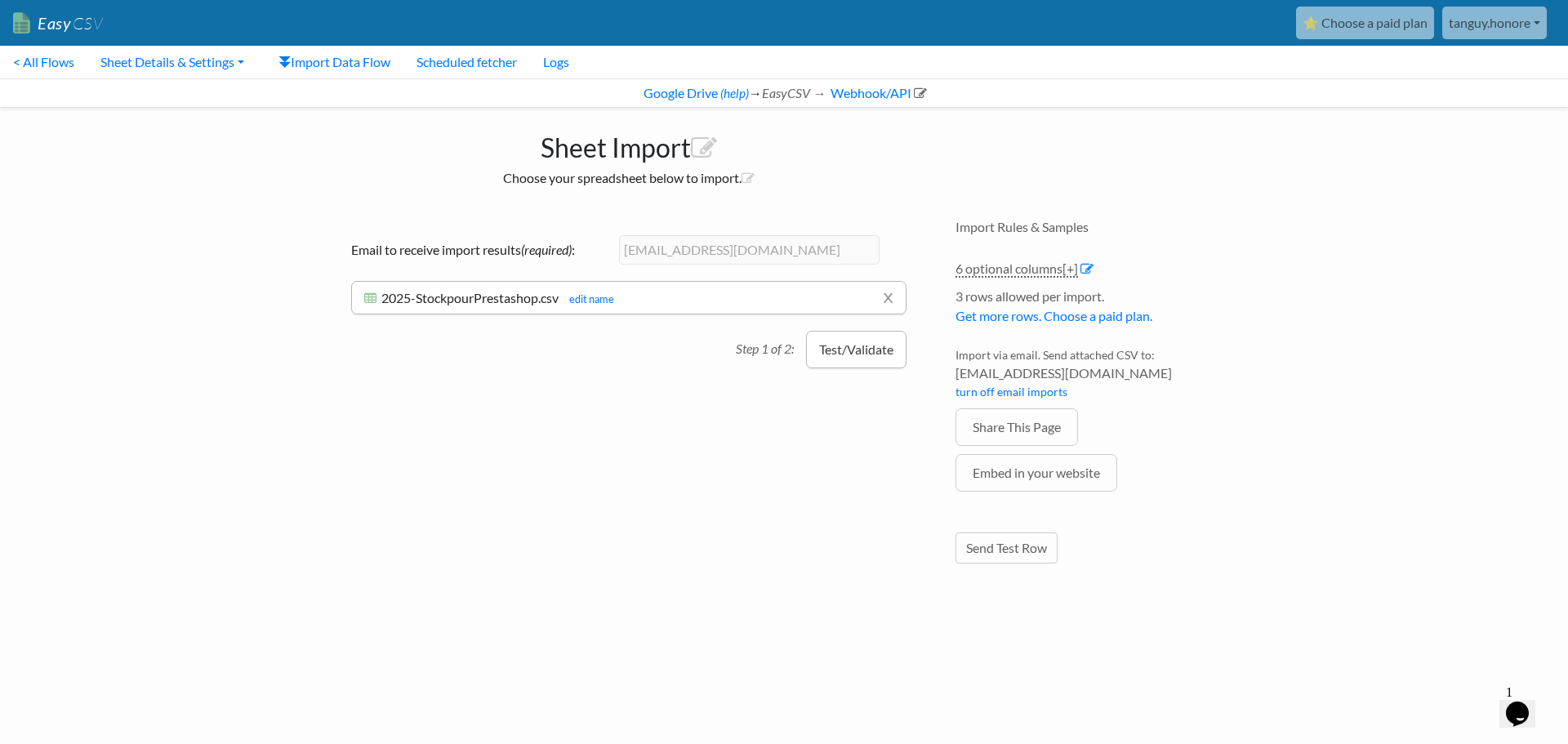
click at [854, 350] on button "Test/Validate" at bounding box center [856, 349] width 101 height 38
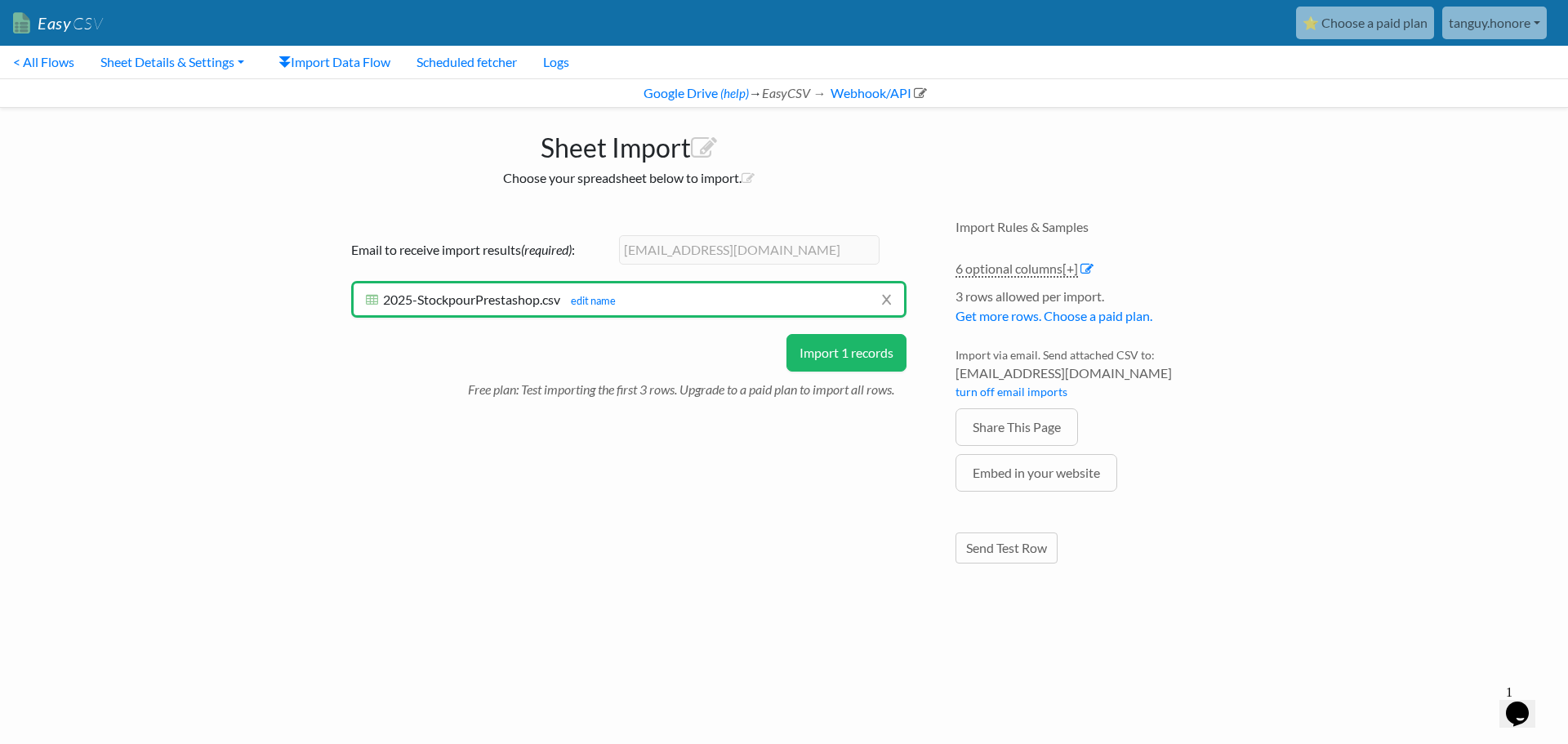
click at [880, 354] on button "Import 1 records" at bounding box center [846, 353] width 120 height 38
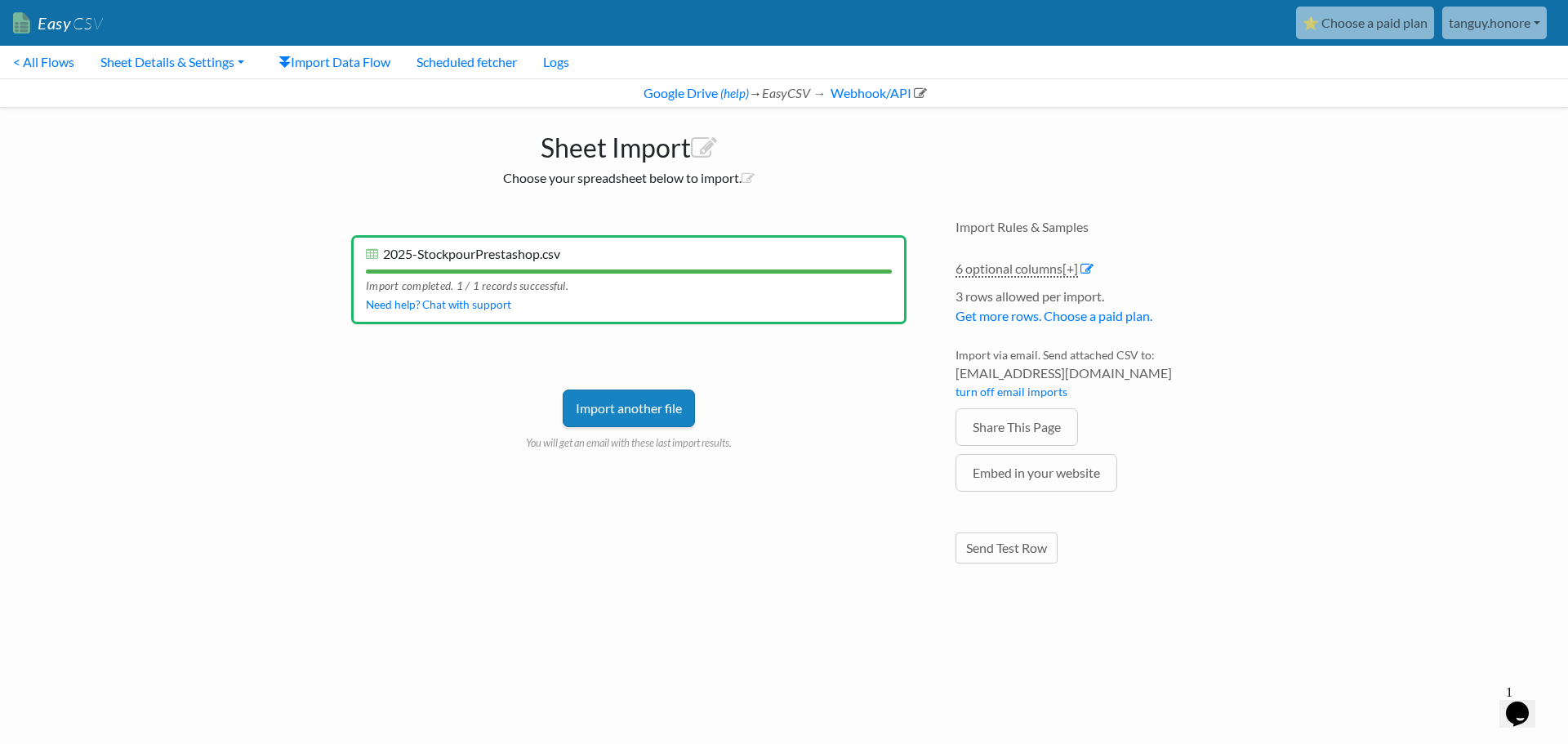
click at [634, 401] on link "Import another file" at bounding box center [629, 408] width 132 height 38
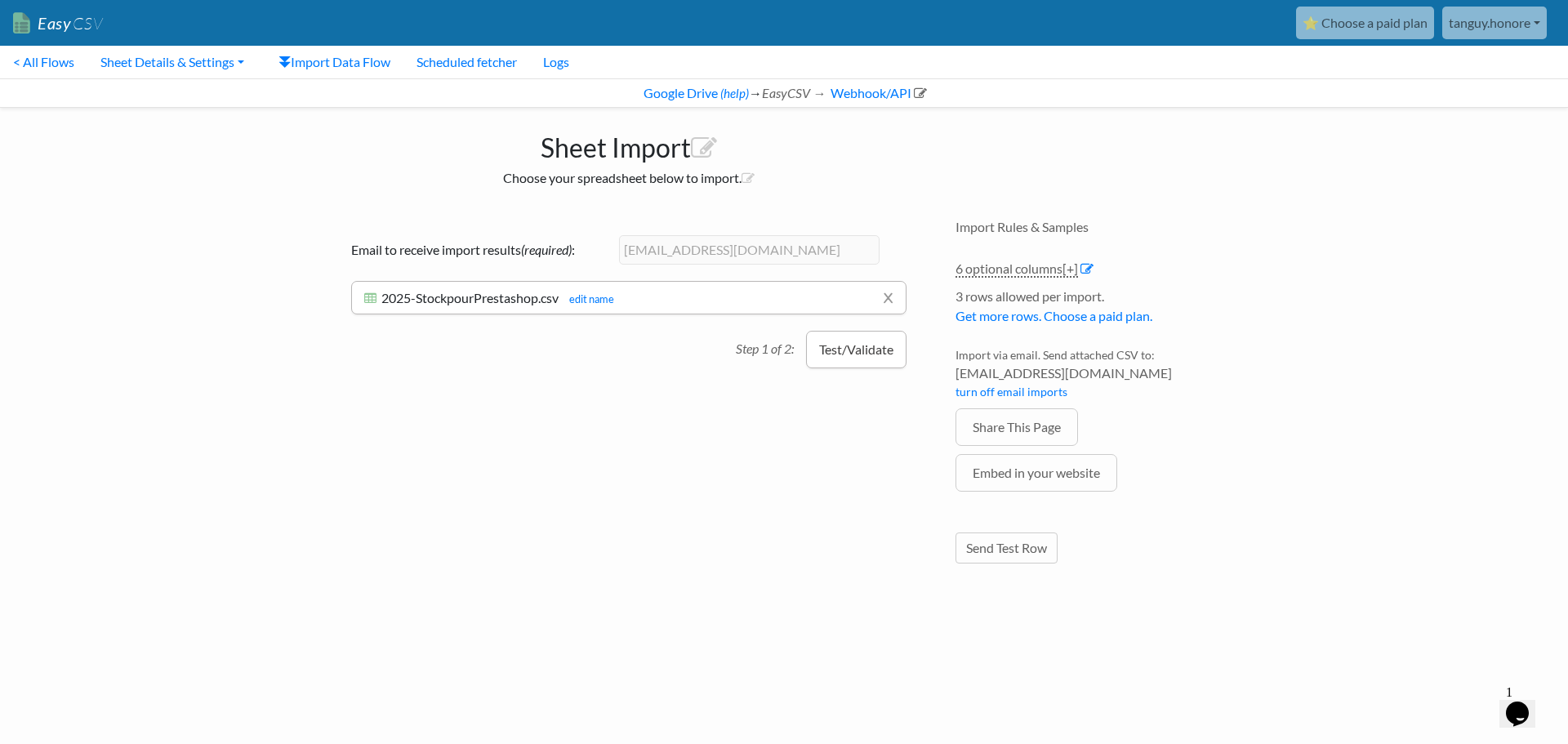
click at [852, 360] on button "Test/Validate" at bounding box center [856, 349] width 101 height 38
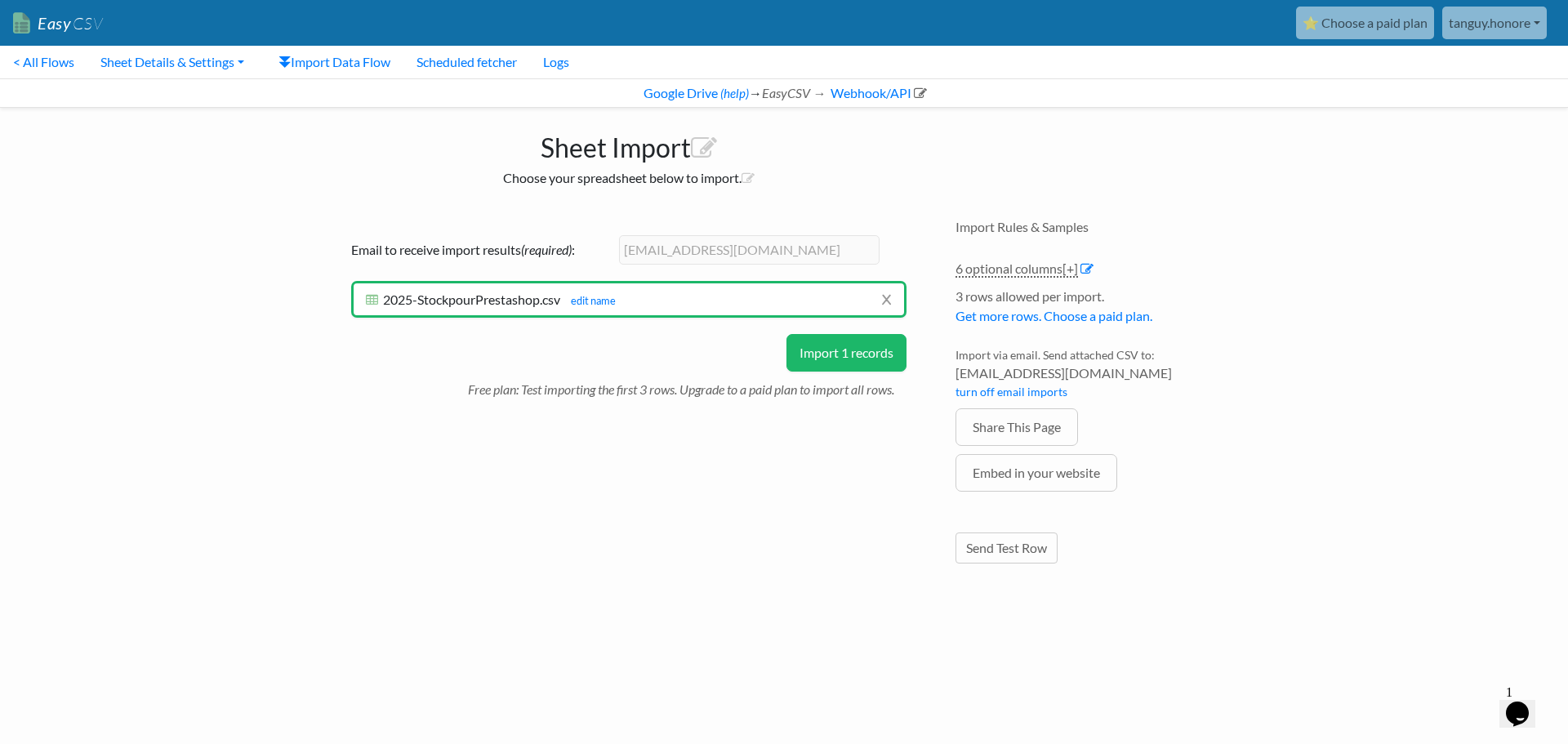
click at [864, 359] on button "Import 1 records" at bounding box center [846, 353] width 120 height 38
